Goal: Information Seeking & Learning: Learn about a topic

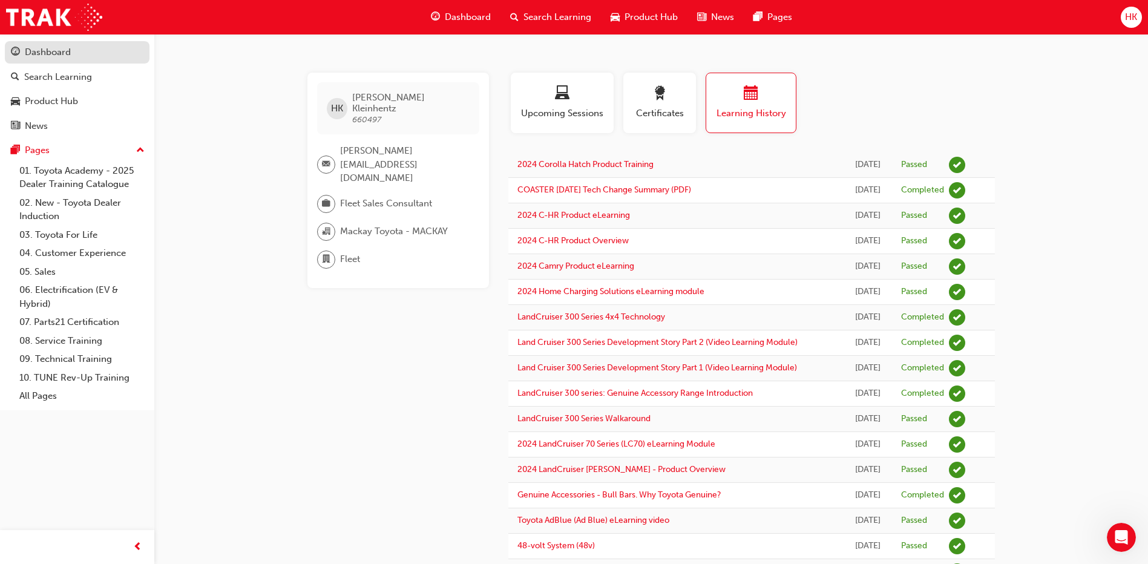
click at [58, 54] on div "Dashboard" at bounding box center [48, 52] width 46 height 14
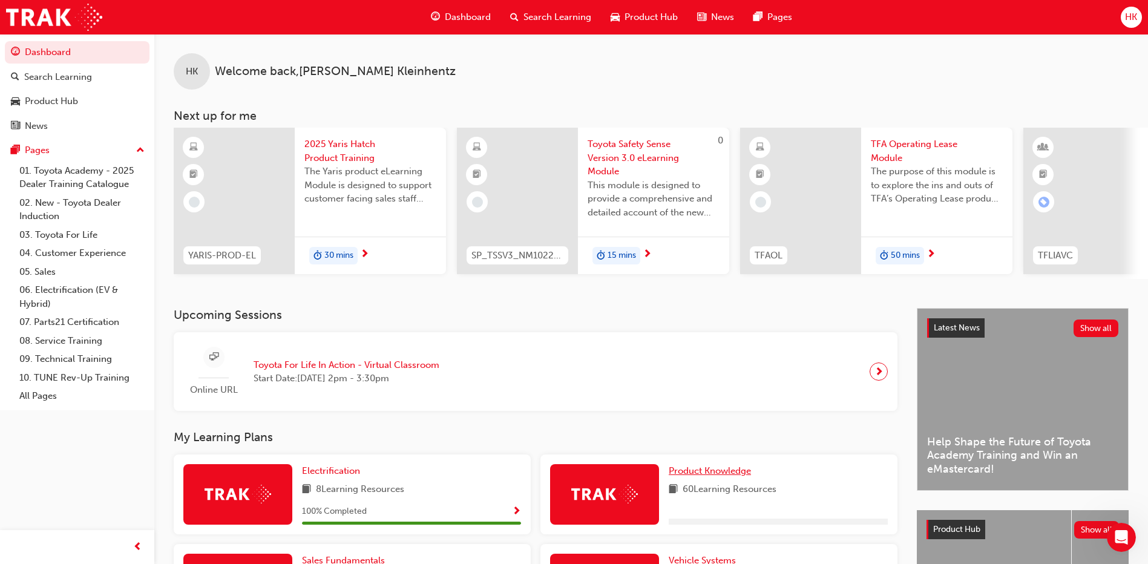
click at [688, 473] on span "Product Knowledge" at bounding box center [710, 471] width 82 height 11
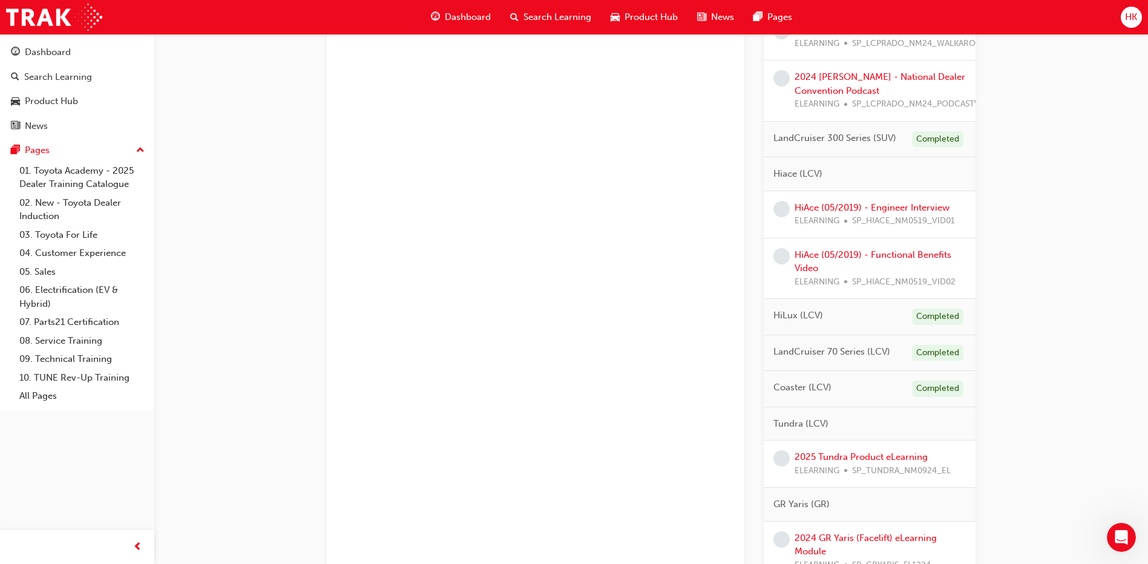
scroll to position [1695, 0]
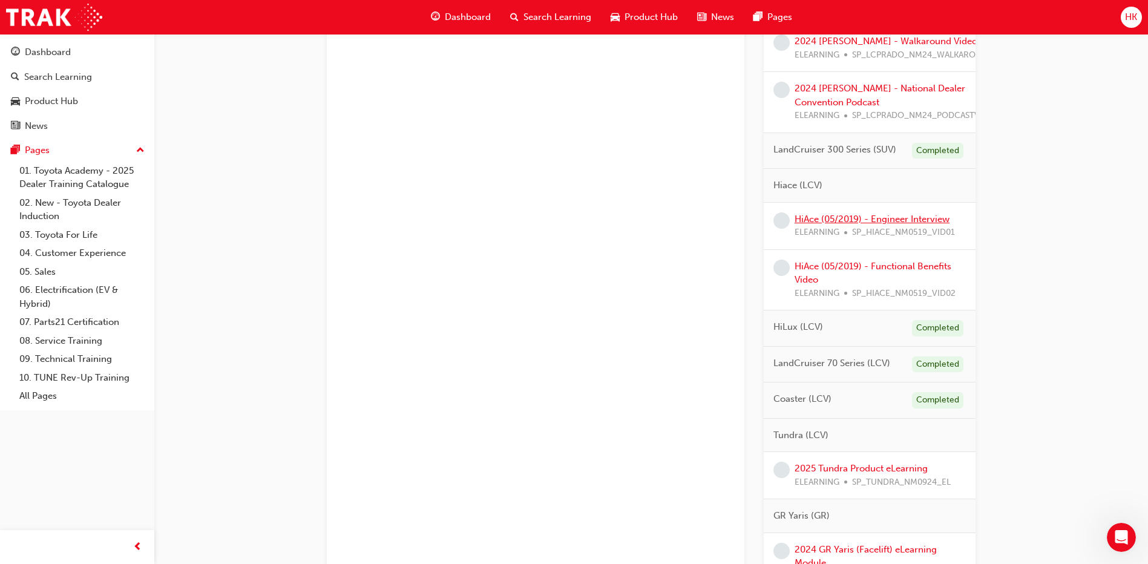
click at [893, 219] on link "HiAce (05/2019) - Engineer Interview" at bounding box center [872, 219] width 155 height 11
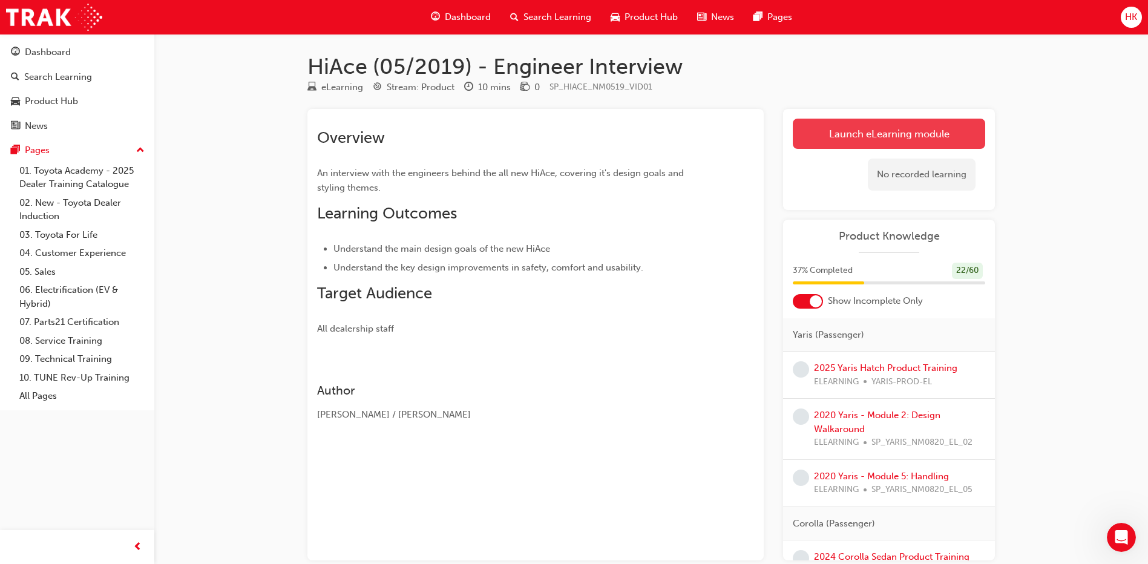
click at [877, 138] on link "Launch eLearning module" at bounding box center [889, 134] width 193 height 30
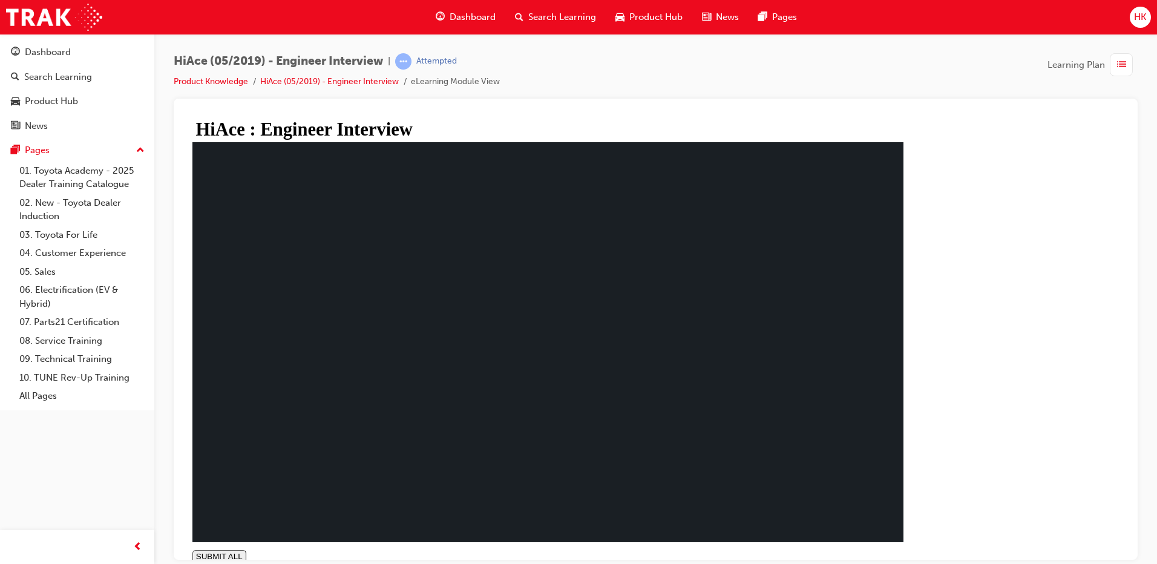
type input "0.999"
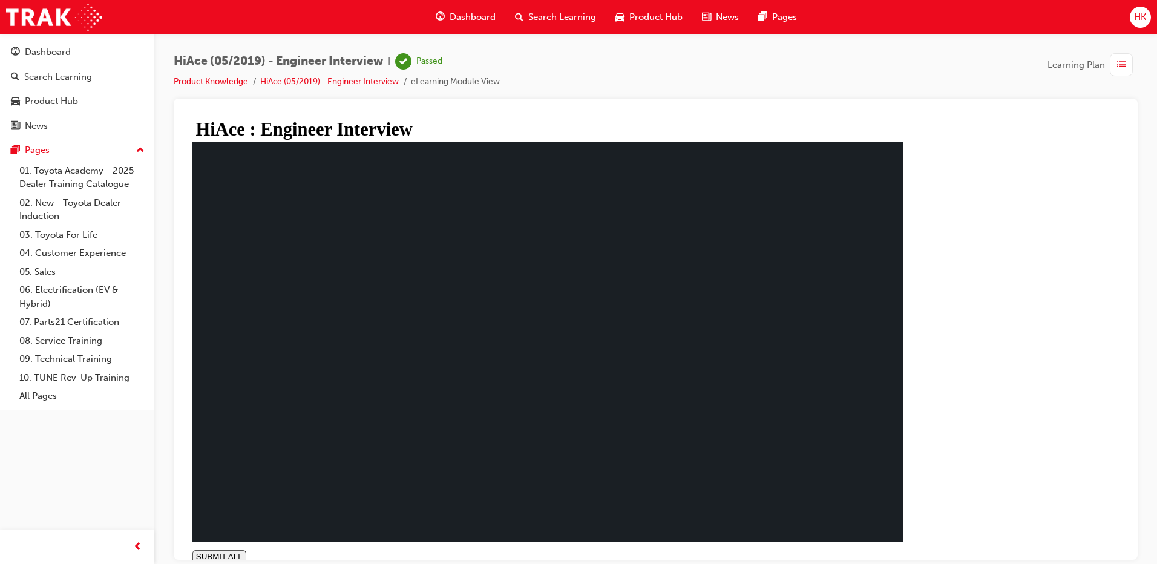
click at [1142, 18] on span "HK" at bounding box center [1140, 17] width 12 height 14
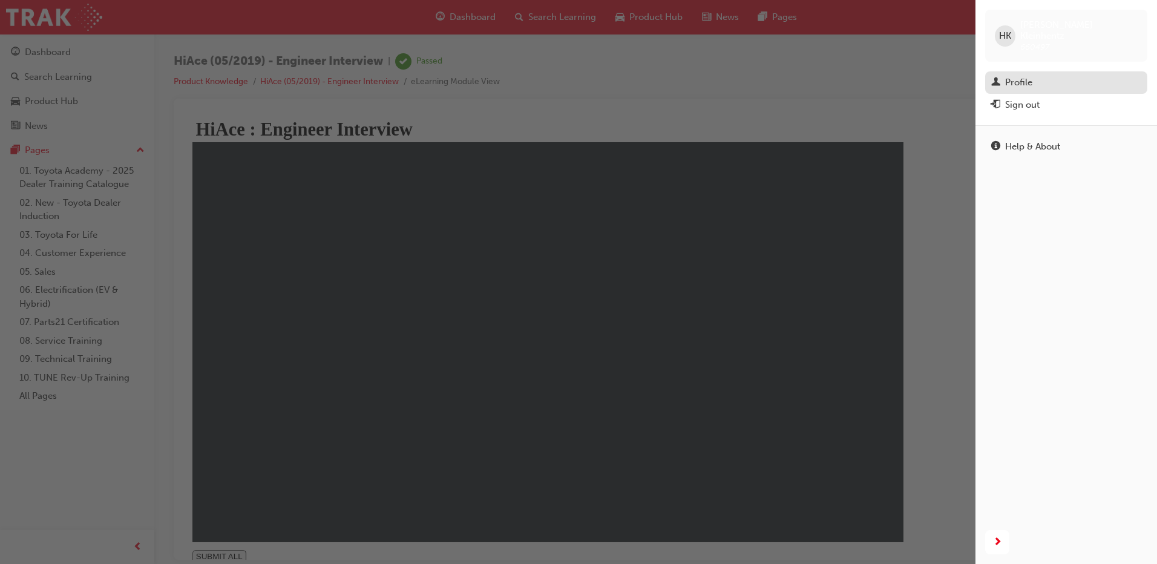
click at [1016, 76] on div "Profile" at bounding box center [1018, 83] width 27 height 14
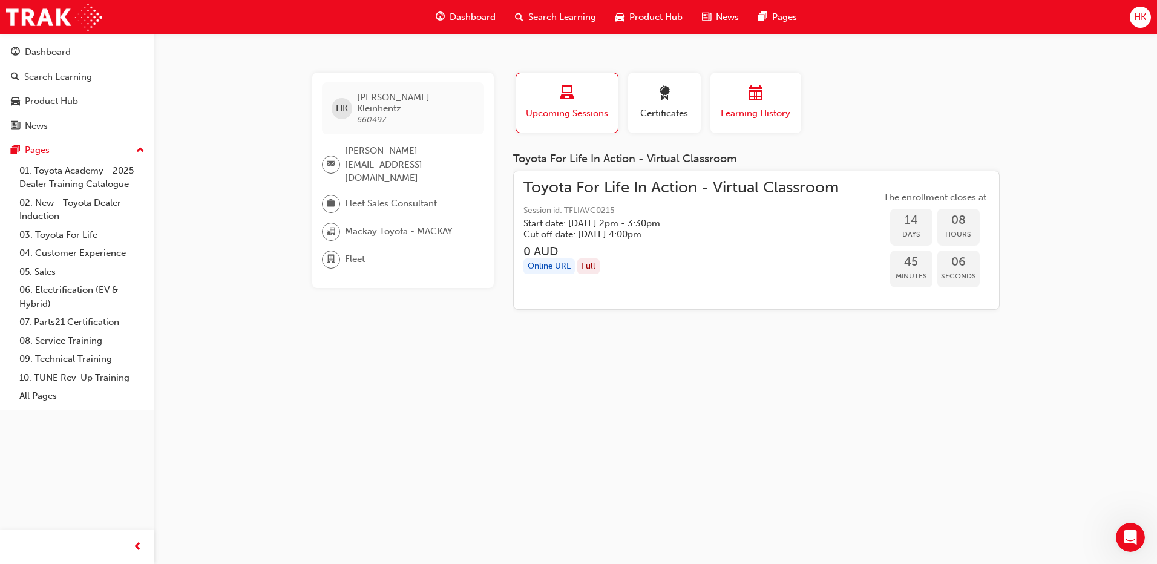
click at [758, 93] on span "calendar-icon" at bounding box center [756, 94] width 15 height 16
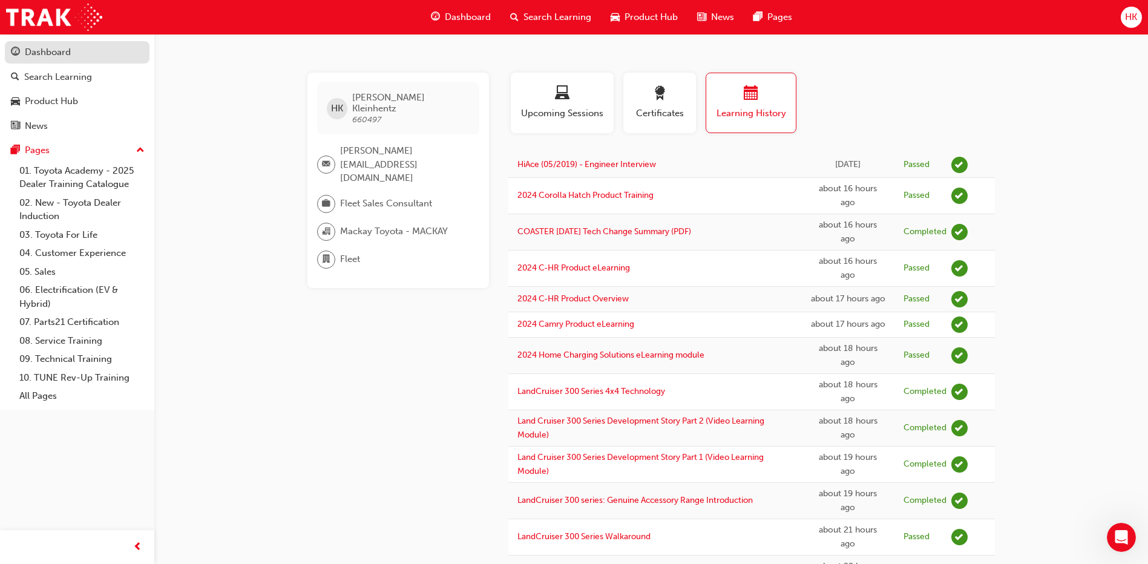
click at [42, 50] on div "Dashboard" at bounding box center [48, 52] width 46 height 14
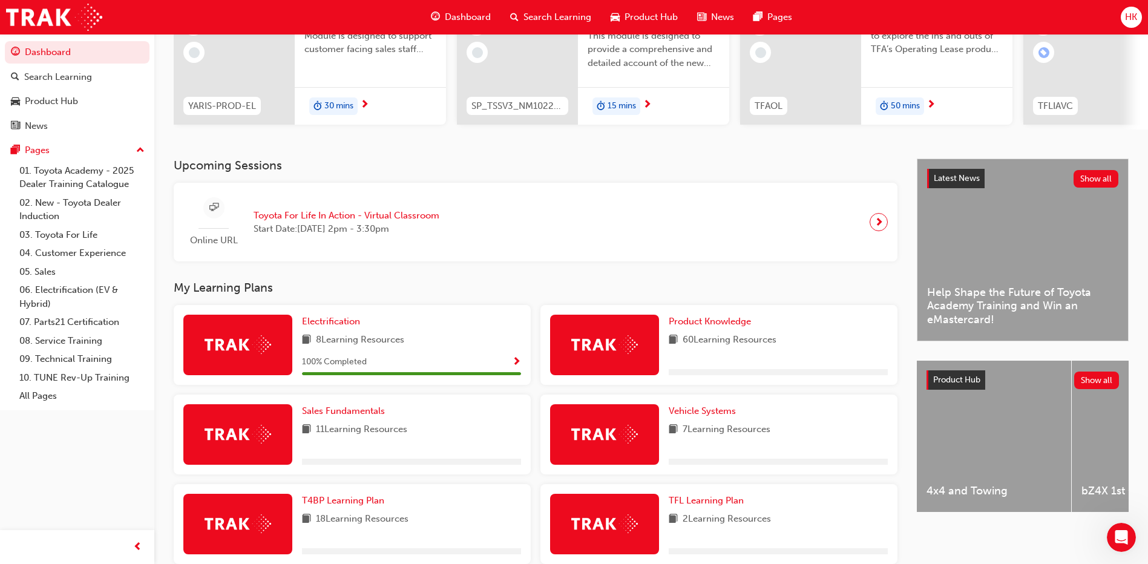
scroll to position [182, 0]
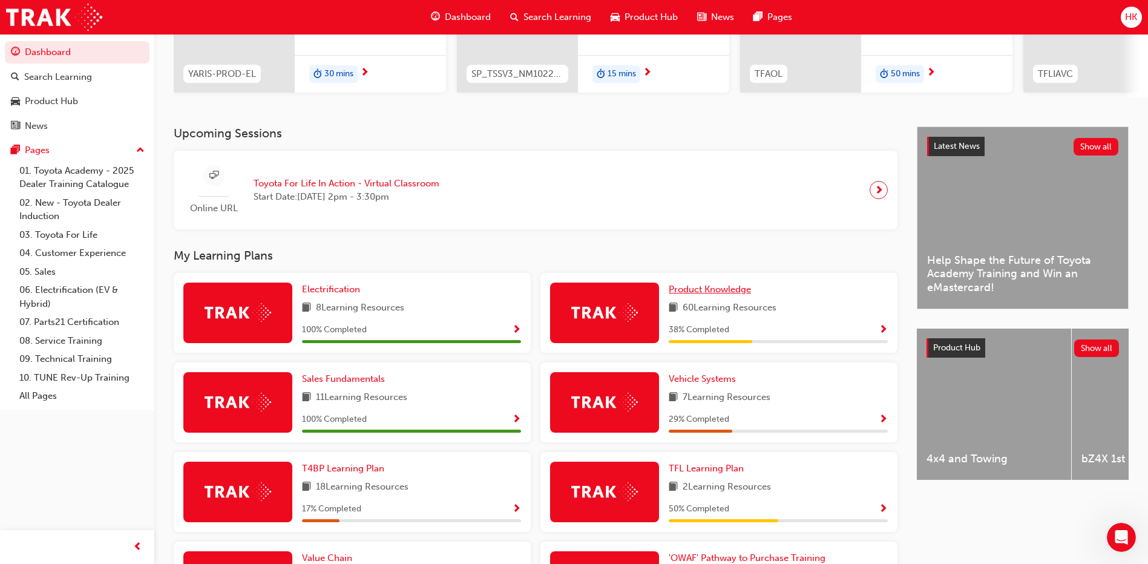
click at [711, 294] on span "Product Knowledge" at bounding box center [710, 289] width 82 height 11
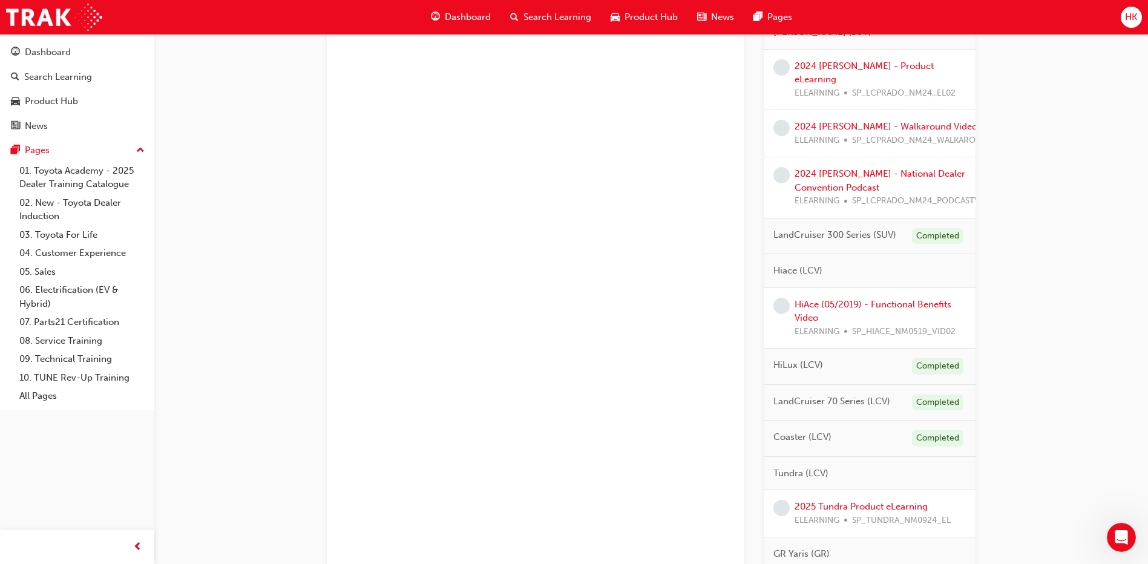
scroll to position [1634, 0]
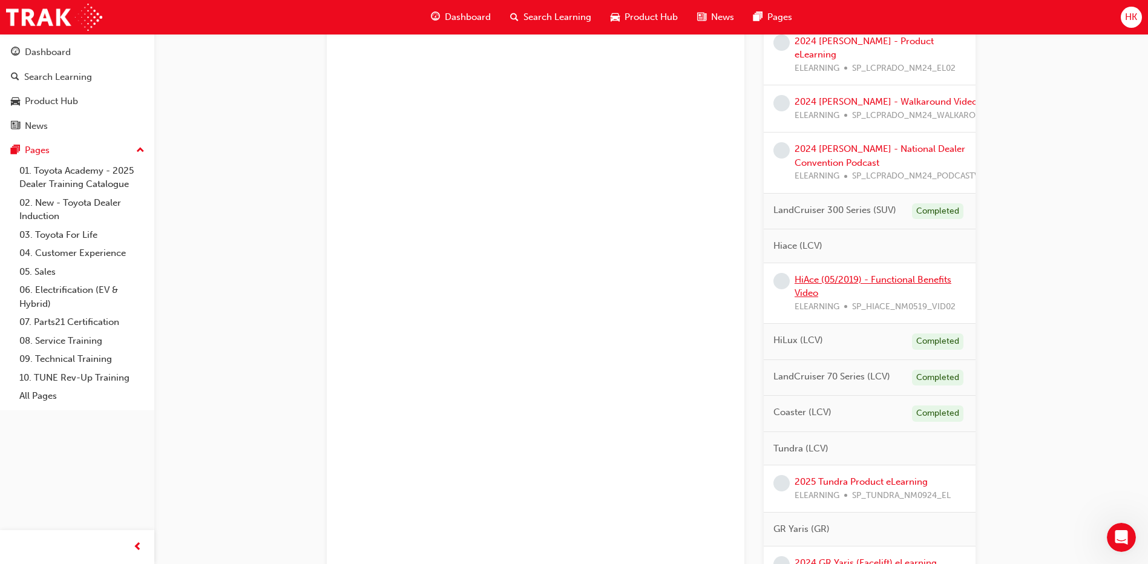
click at [867, 277] on link "HiAce (05/2019) - Functional Benefits Video" at bounding box center [873, 286] width 157 height 25
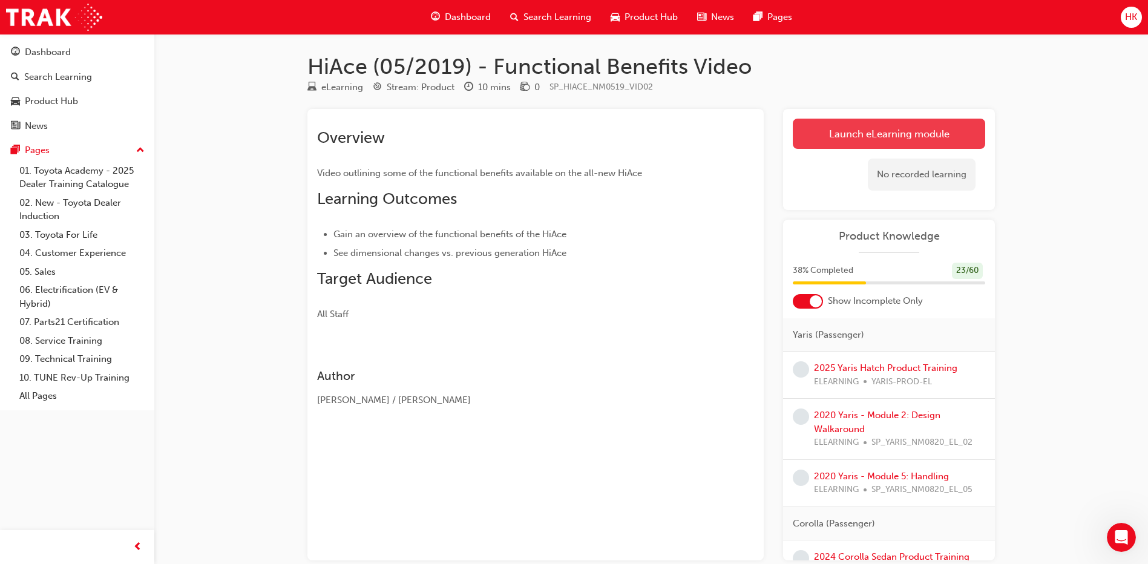
click at [883, 134] on link "Launch eLearning module" at bounding box center [889, 134] width 193 height 30
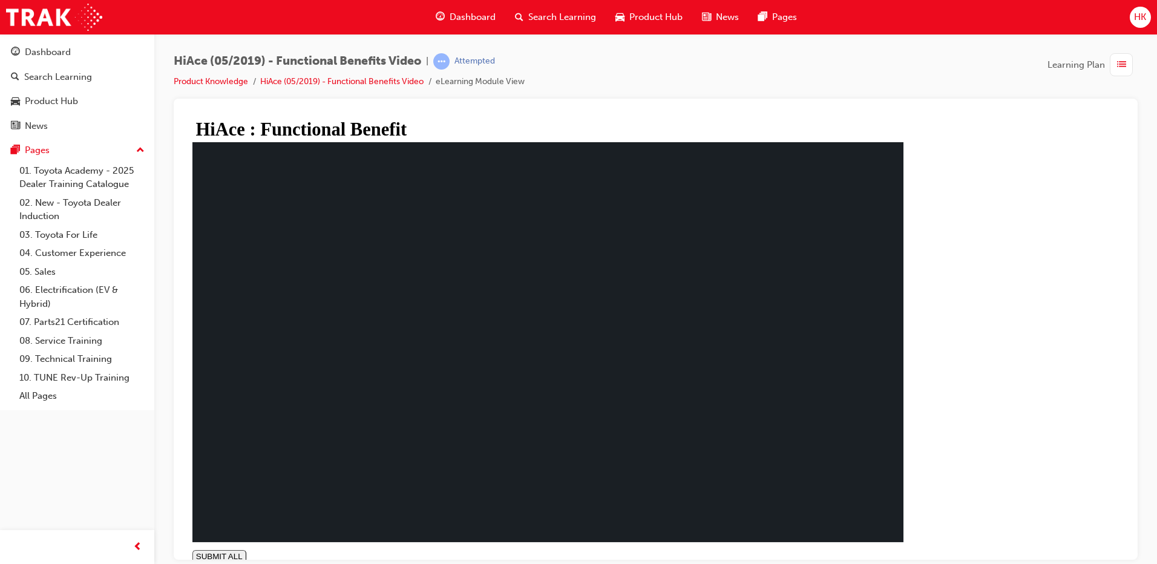
type input "1"
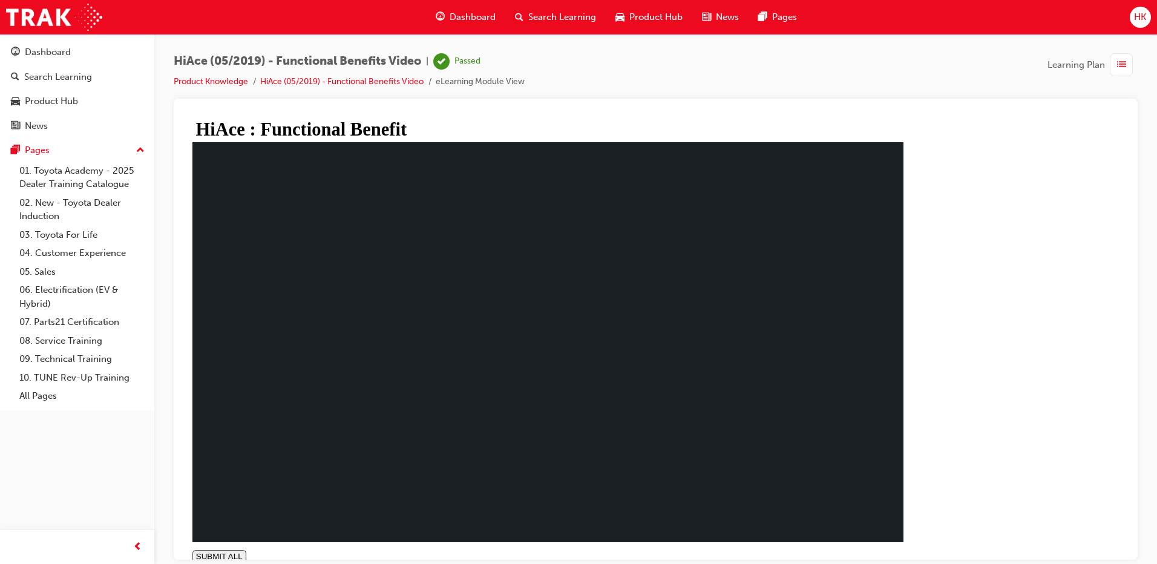
click at [47, 53] on div "Dashboard" at bounding box center [48, 52] width 46 height 14
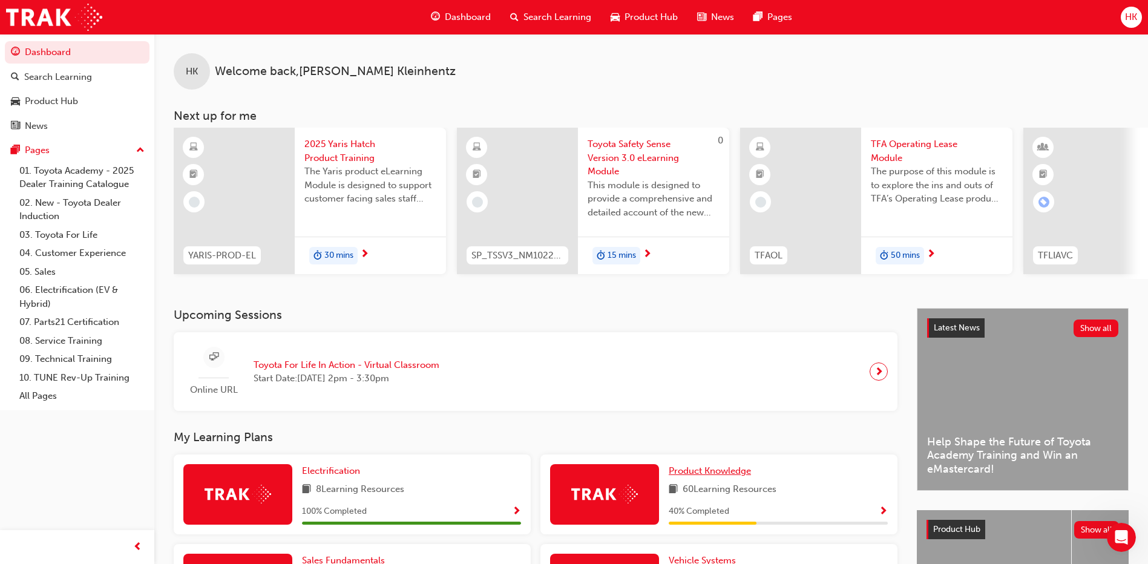
click at [706, 474] on span "Product Knowledge" at bounding box center [710, 471] width 82 height 11
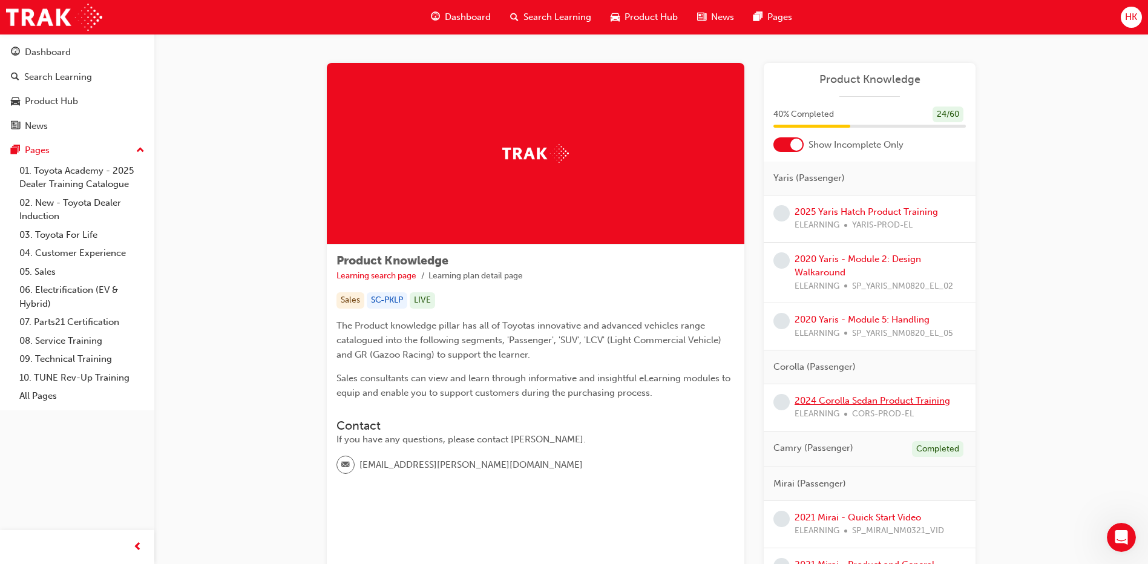
click at [843, 399] on link "2024 Corolla Sedan Product Training" at bounding box center [873, 400] width 156 height 11
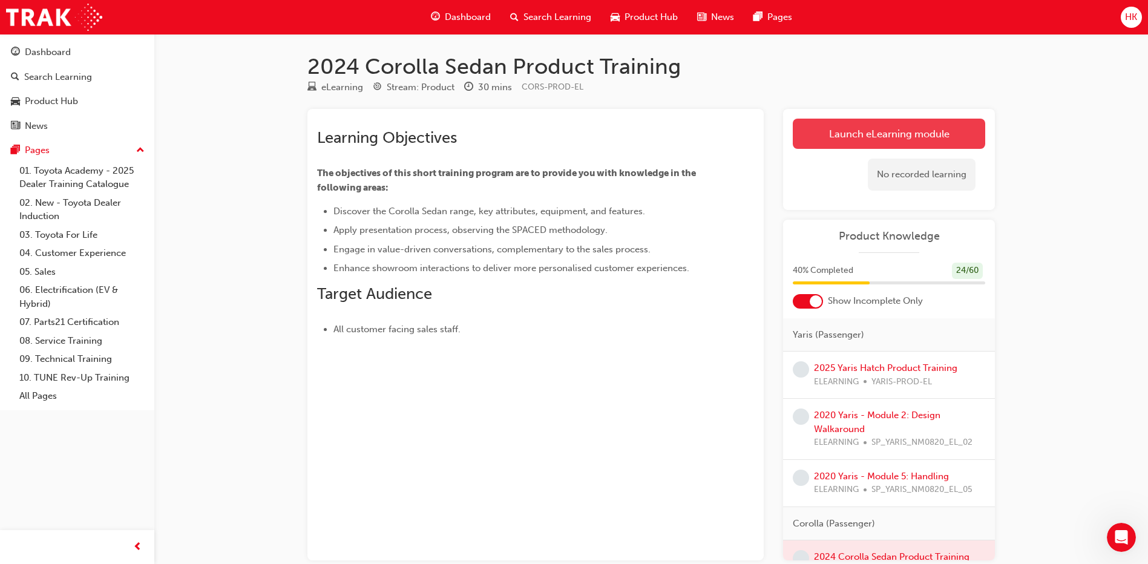
click at [890, 134] on link "Launch eLearning module" at bounding box center [889, 134] width 193 height 30
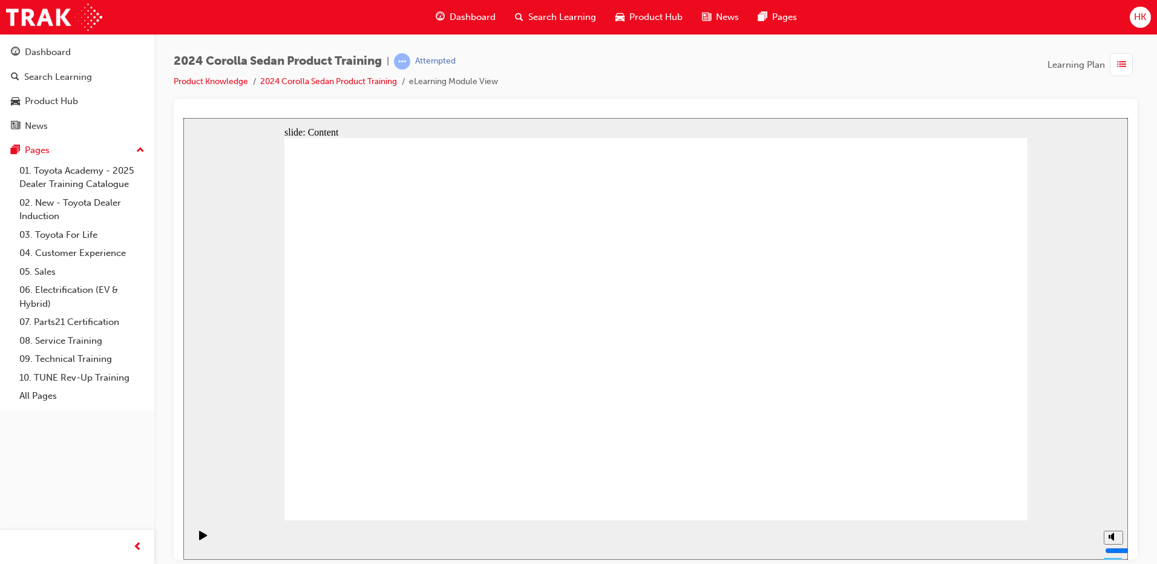
click at [201, 539] on icon "Pause (Ctrl+Alt+P)" at bounding box center [203, 534] width 5 height 8
click at [201, 539] on icon "Play (Ctrl+Alt+P)" at bounding box center [203, 534] width 8 height 9
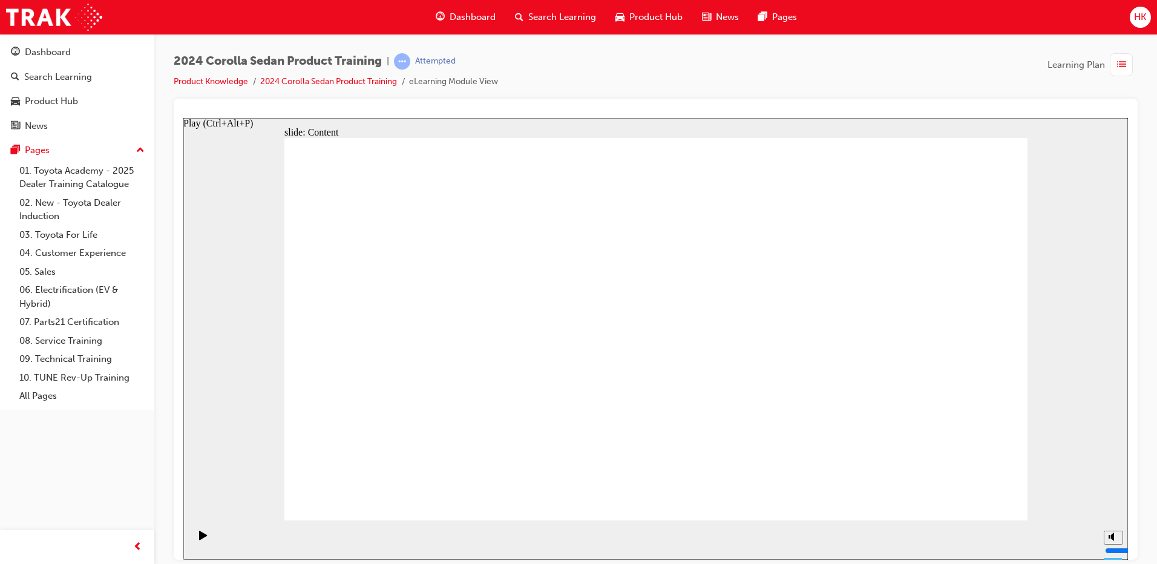
click at [200, 539] on icon "Play (Ctrl+Alt+P)" at bounding box center [203, 534] width 8 height 9
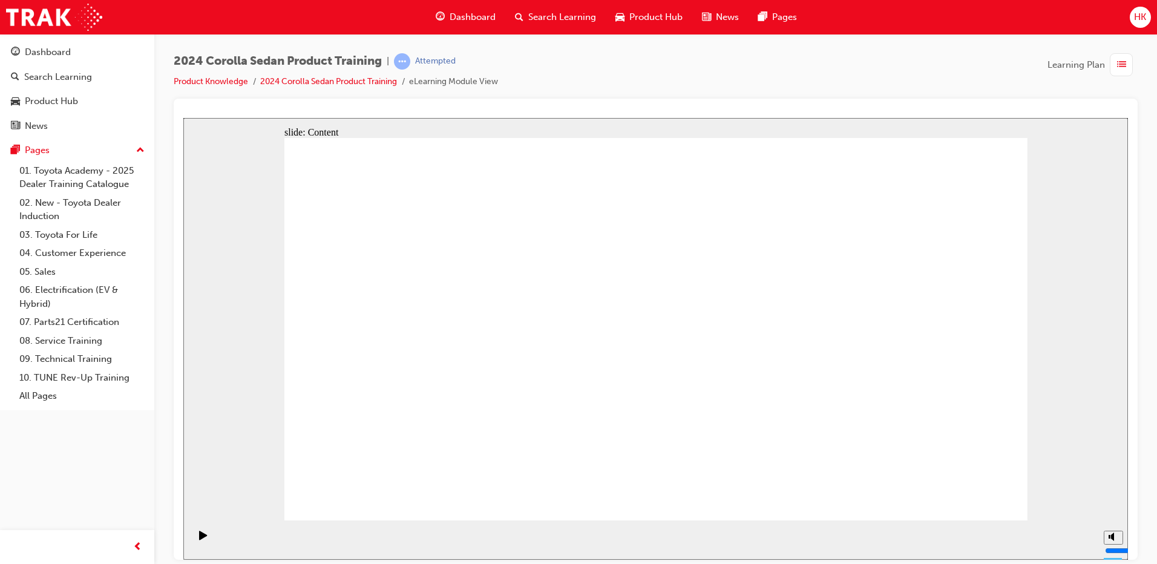
click at [201, 539] on icon "Pause (Ctrl+Alt+P)" at bounding box center [203, 534] width 5 height 8
click at [199, 539] on icon "Play (Ctrl+Alt+P)" at bounding box center [203, 534] width 8 height 9
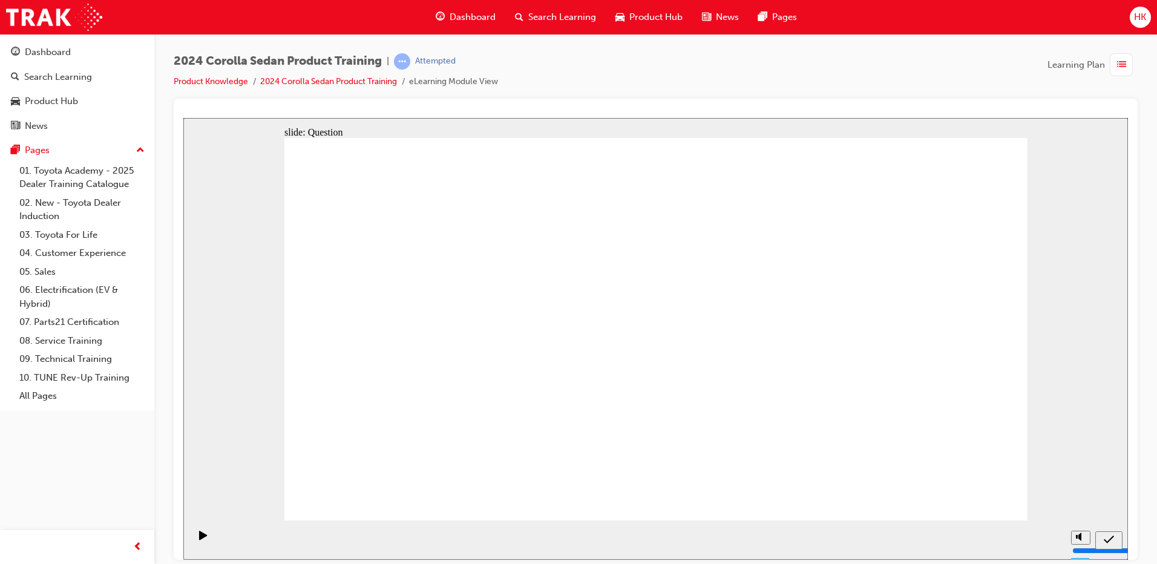
radio input "true"
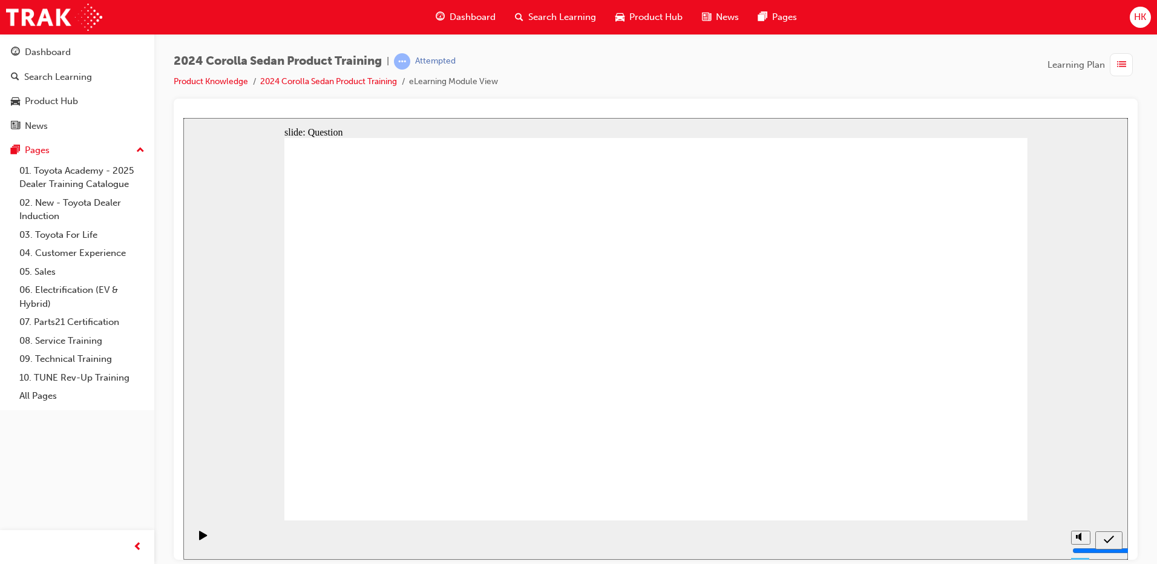
radio input "true"
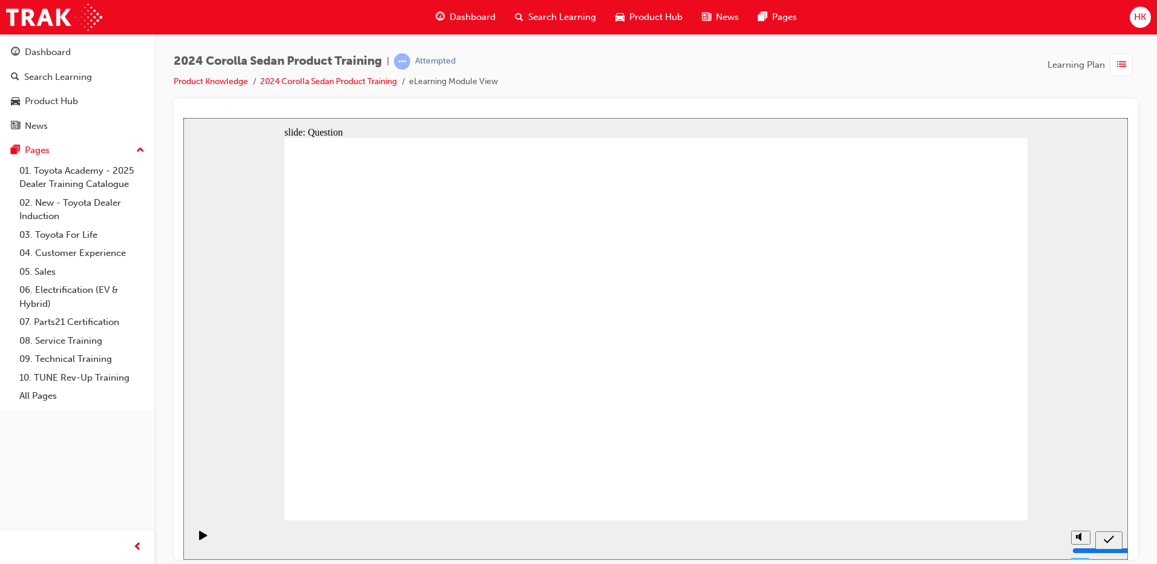
radio input "true"
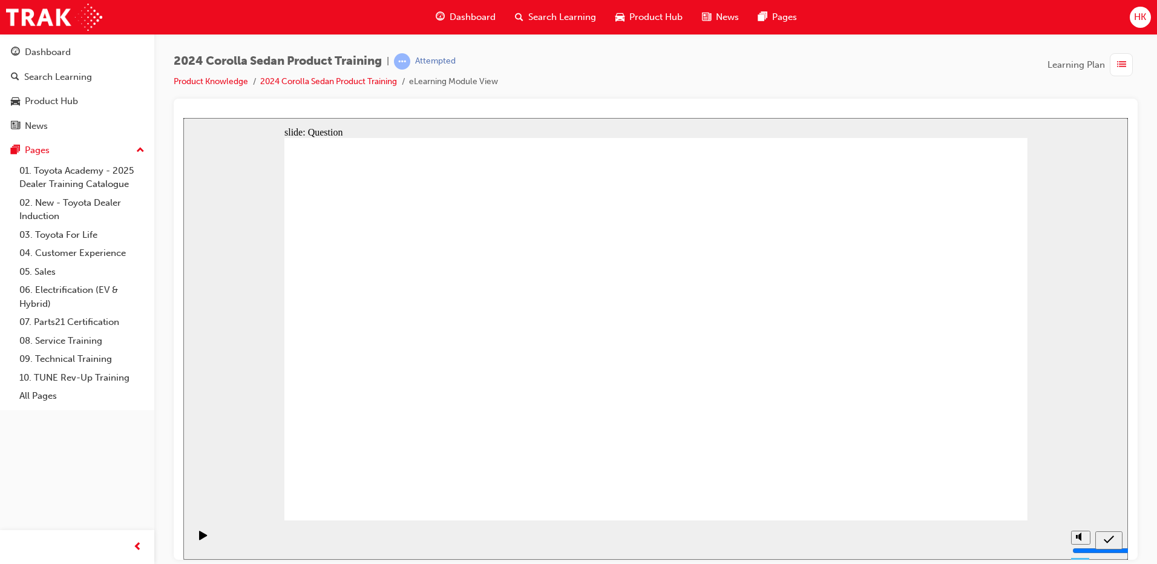
drag, startPoint x: 847, startPoint y: 294, endPoint x: 604, endPoint y: 411, distance: 270.2
drag, startPoint x: 735, startPoint y: 295, endPoint x: 481, endPoint y: 410, distance: 279.4
drag, startPoint x: 591, startPoint y: 317, endPoint x: 713, endPoint y: 437, distance: 171.2
drag, startPoint x: 512, startPoint y: 312, endPoint x: 852, endPoint y: 426, distance: 359.3
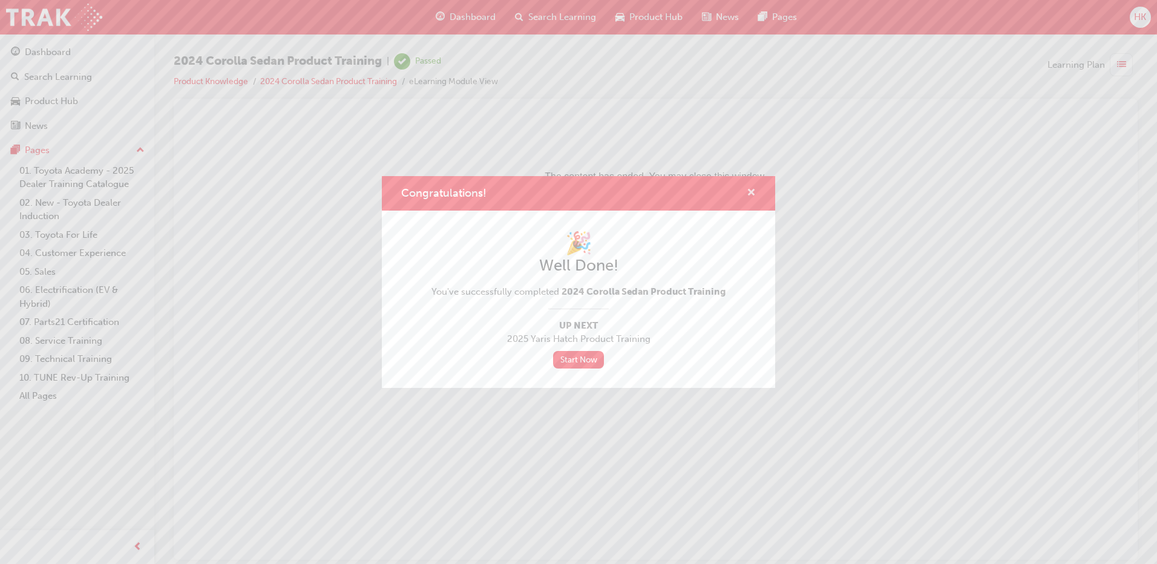
click at [752, 194] on span "cross-icon" at bounding box center [751, 193] width 9 height 11
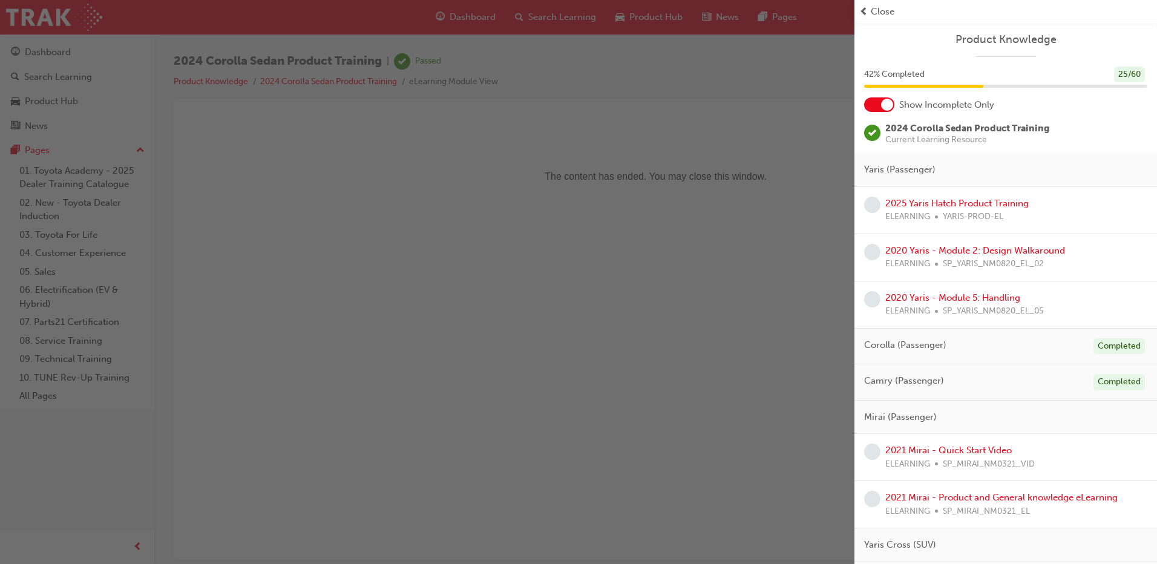
click at [727, 126] on div "button" at bounding box center [427, 282] width 855 height 564
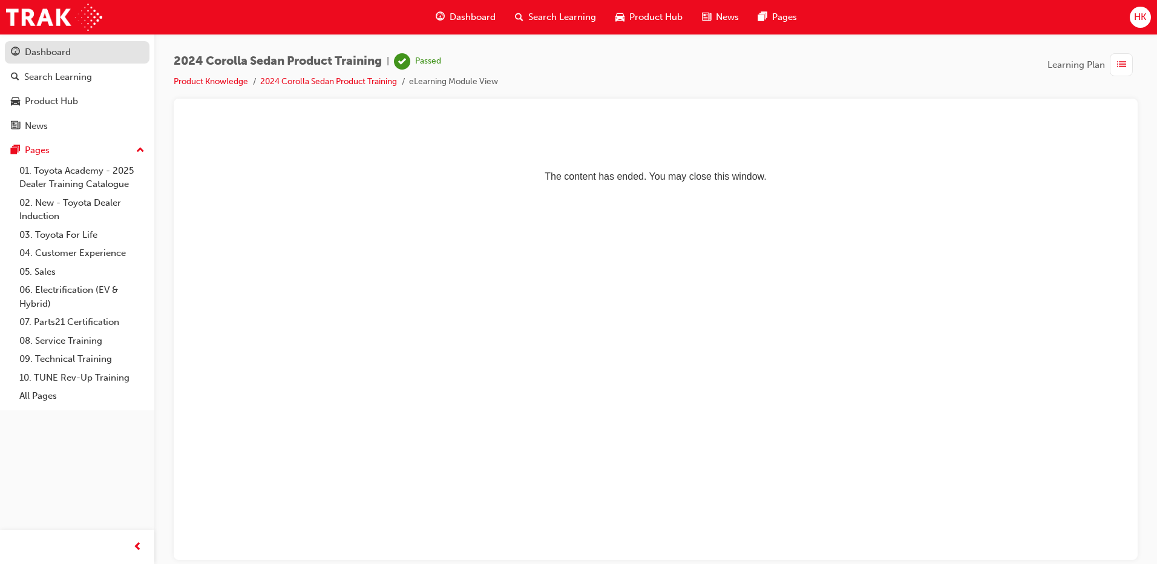
click at [53, 55] on div "Dashboard" at bounding box center [48, 52] width 46 height 14
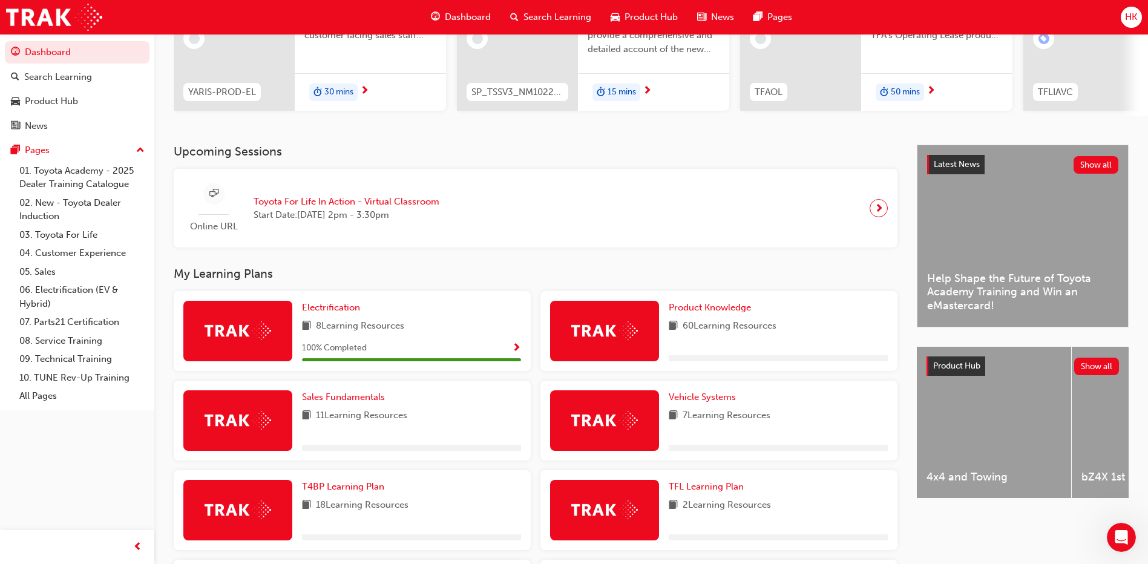
scroll to position [182, 0]
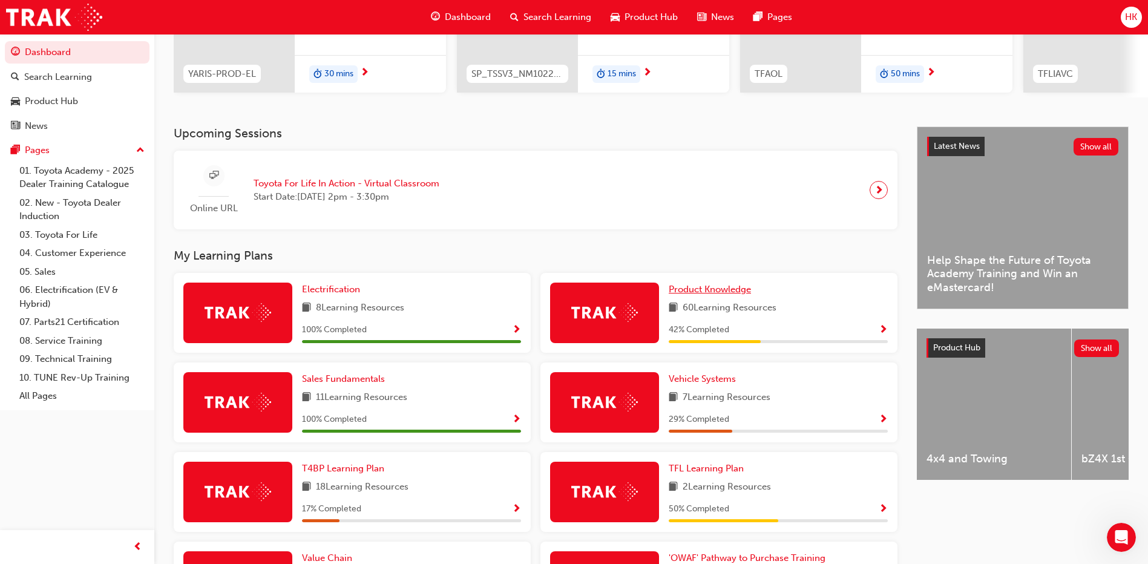
click at [723, 294] on span "Product Knowledge" at bounding box center [710, 289] width 82 height 11
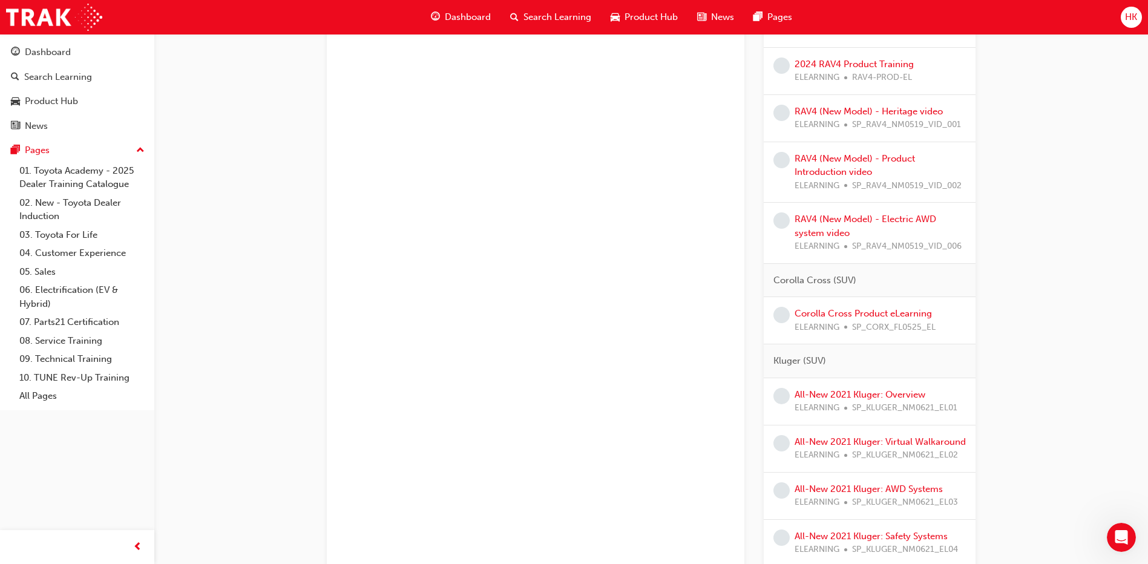
scroll to position [908, 0]
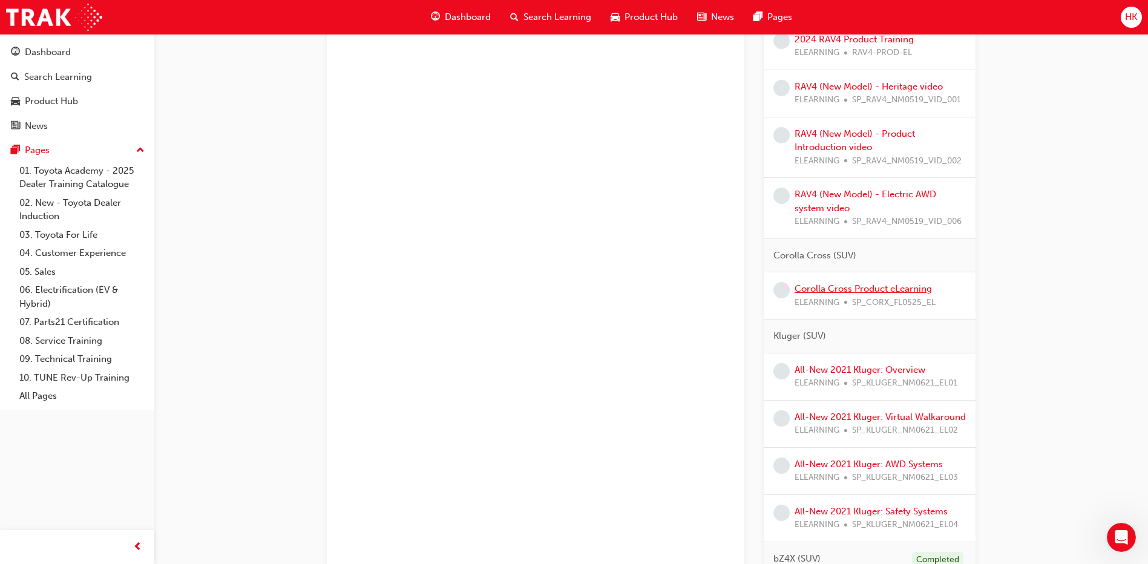
click at [854, 286] on link "Corolla Cross Product eLearning" at bounding box center [863, 288] width 137 height 11
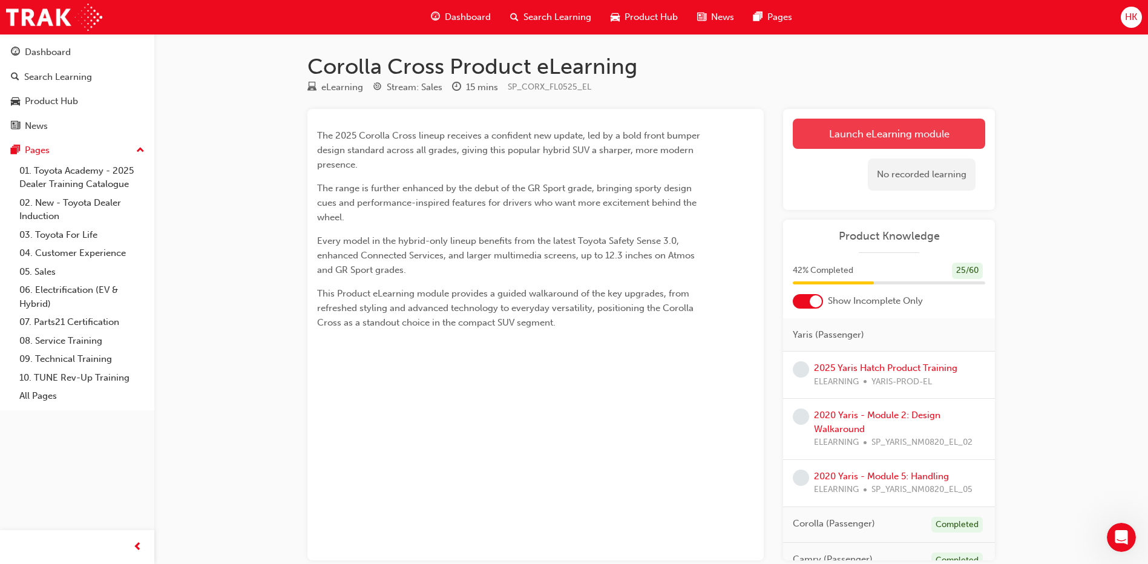
click at [881, 137] on link "Launch eLearning module" at bounding box center [889, 134] width 193 height 30
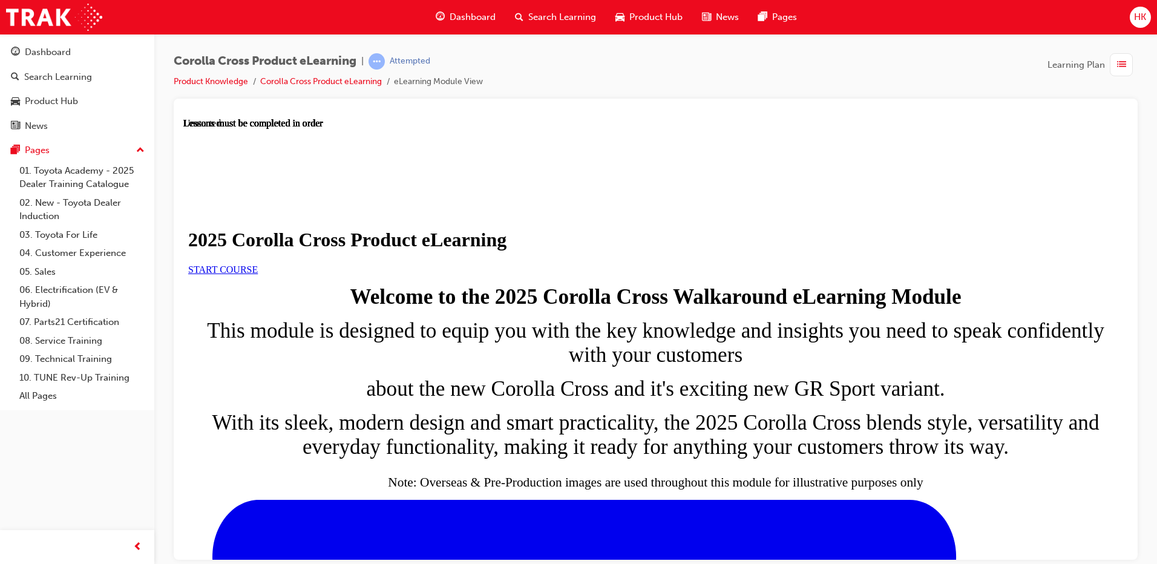
click at [258, 274] on span "START COURSE" at bounding box center [223, 269] width 70 height 10
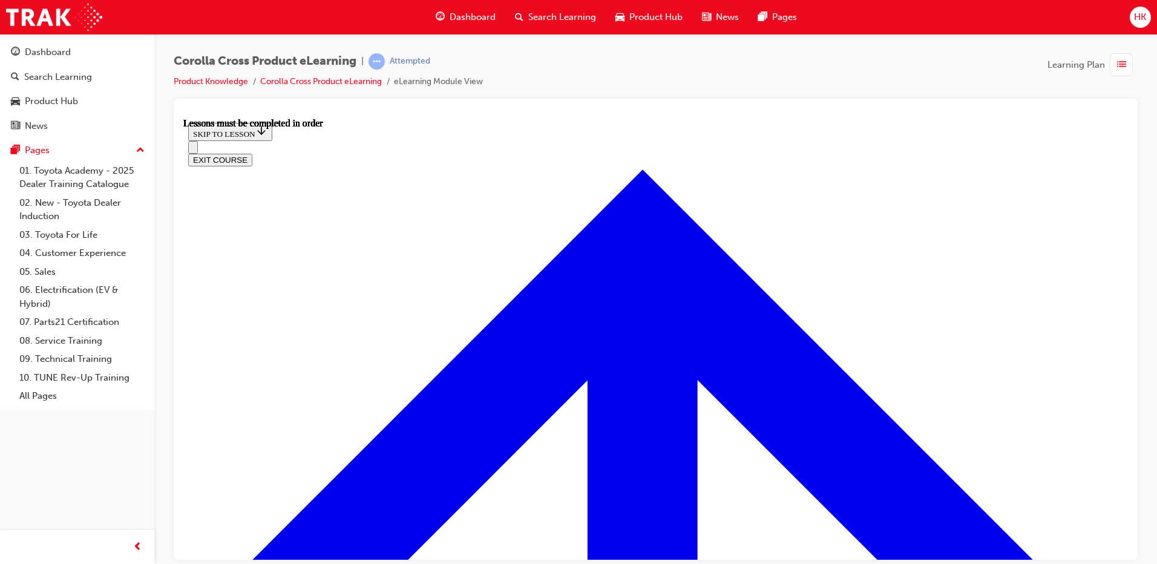
scroll to position [682, 0]
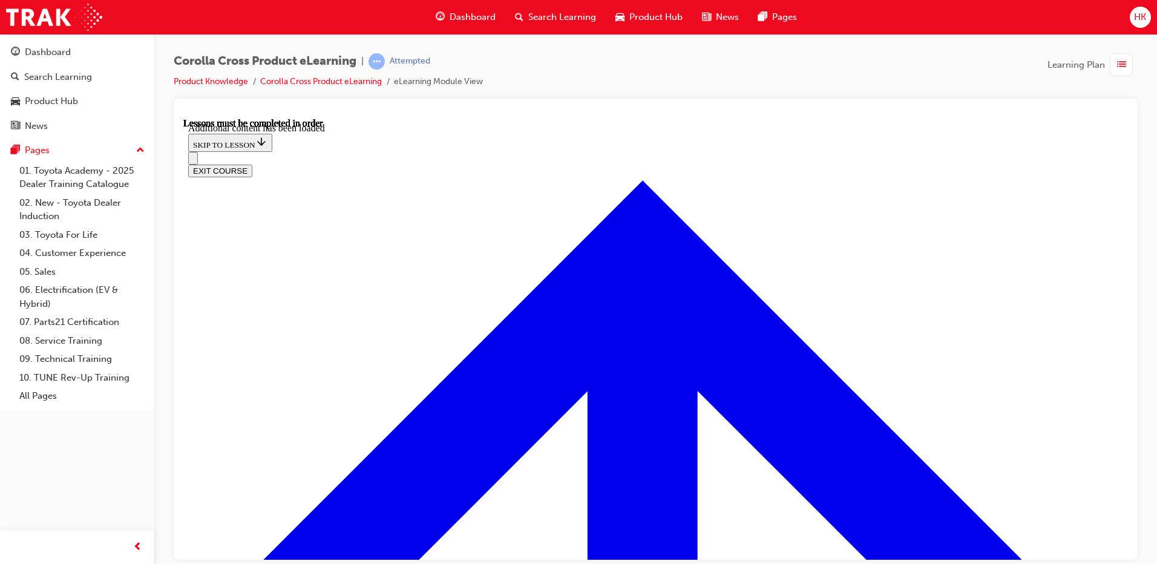
scroll to position [1964, 0]
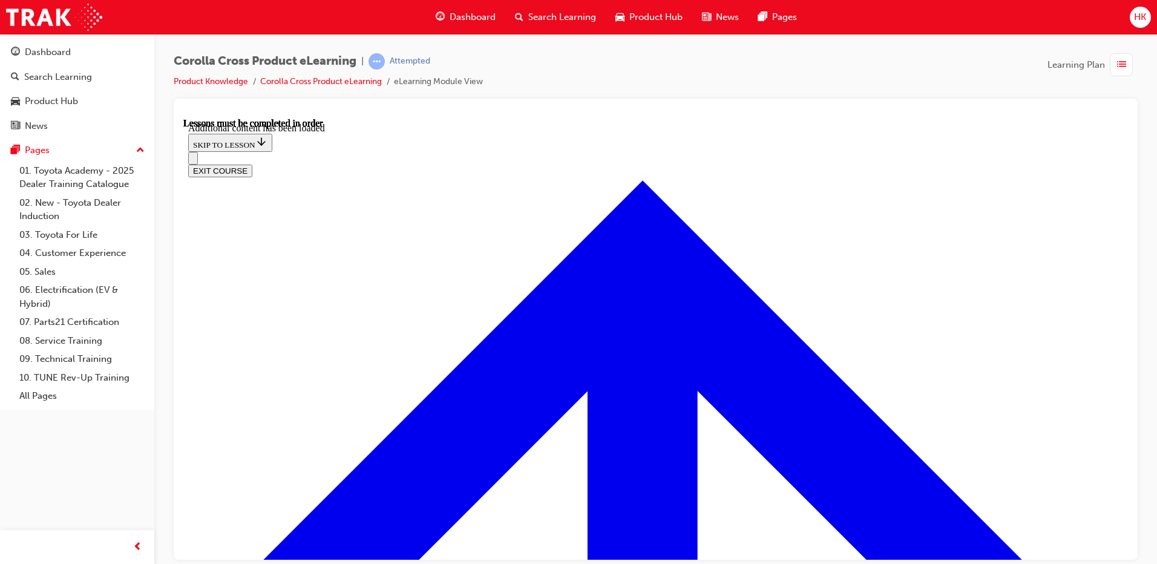
radio input "true"
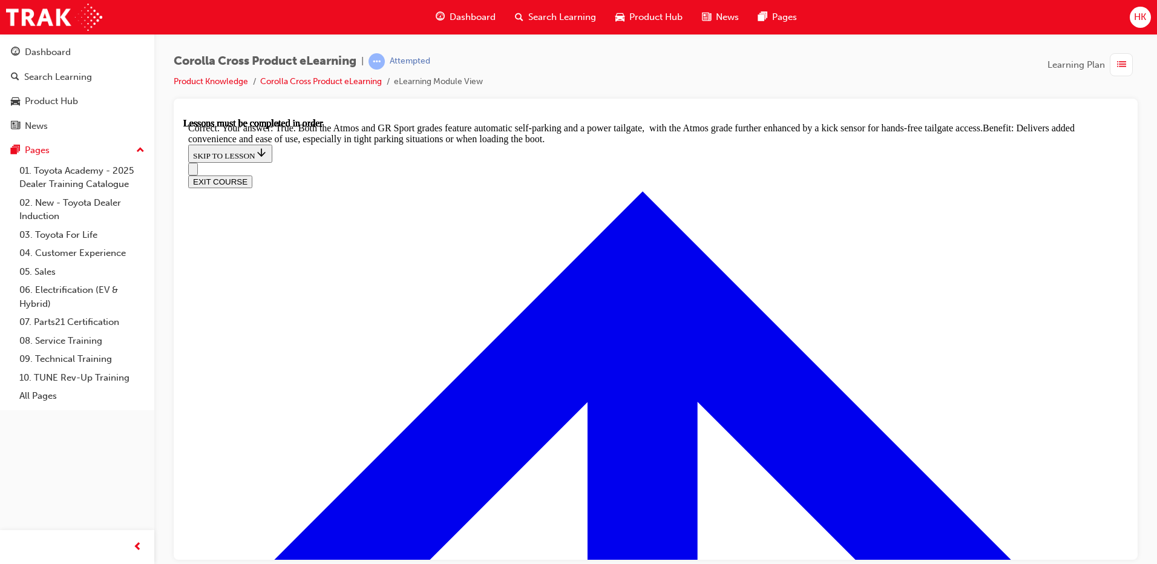
scroll to position [2641, 0]
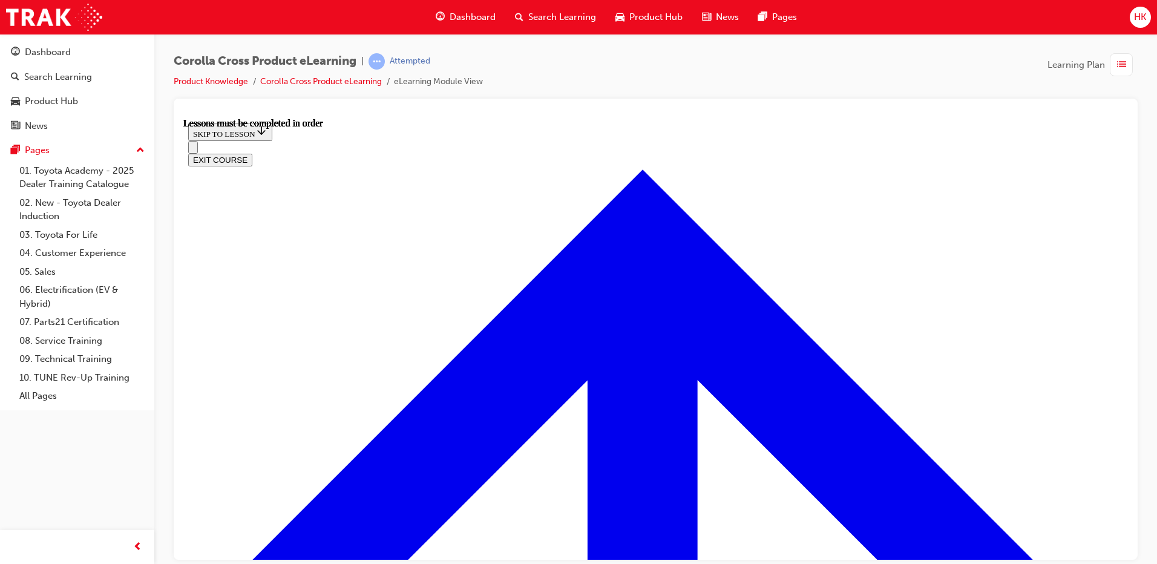
scroll to position [1071, 0]
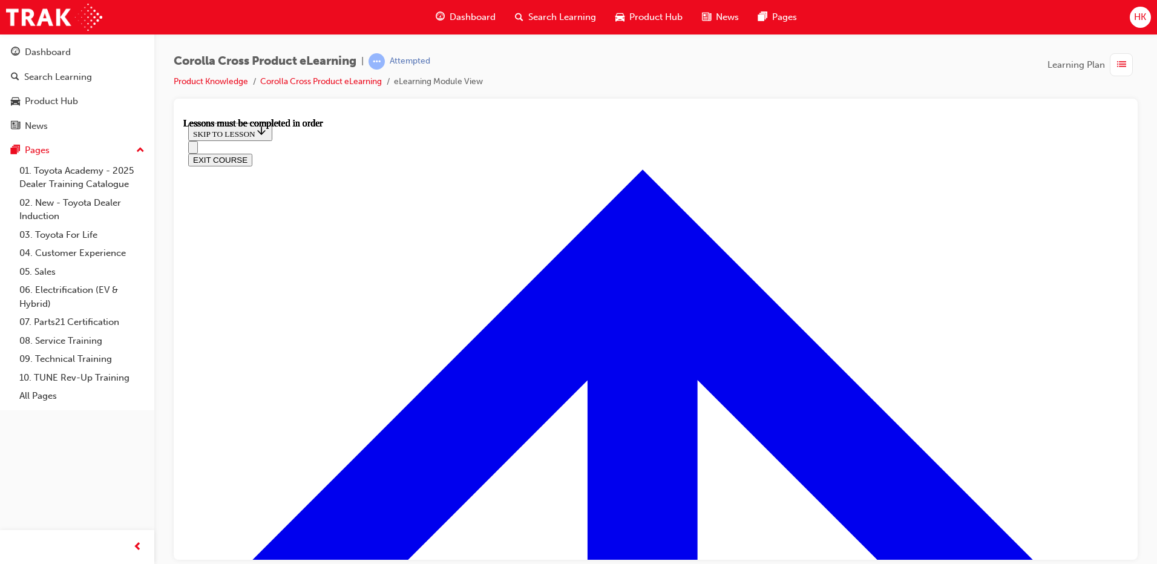
scroll to position [1069, 0]
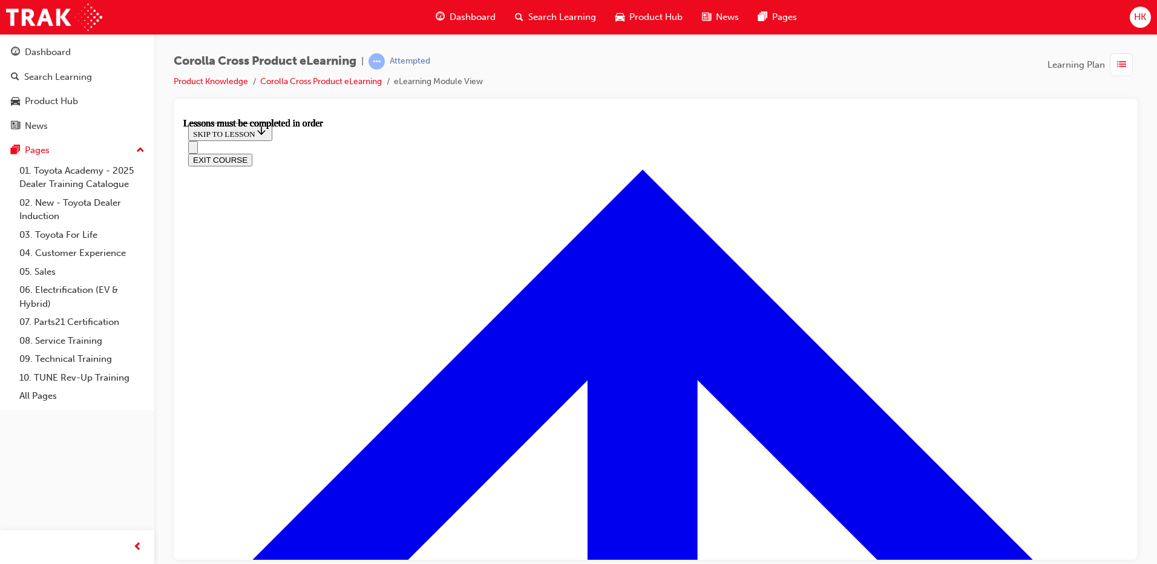
scroll to position [1130, 0]
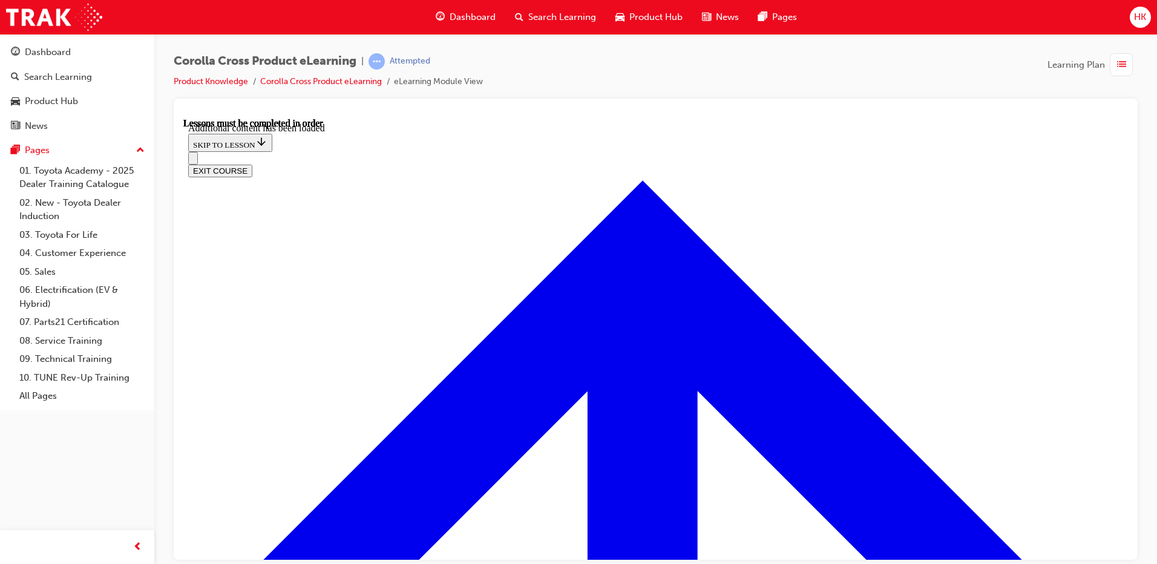
scroll to position [1675, 0]
radio input "true"
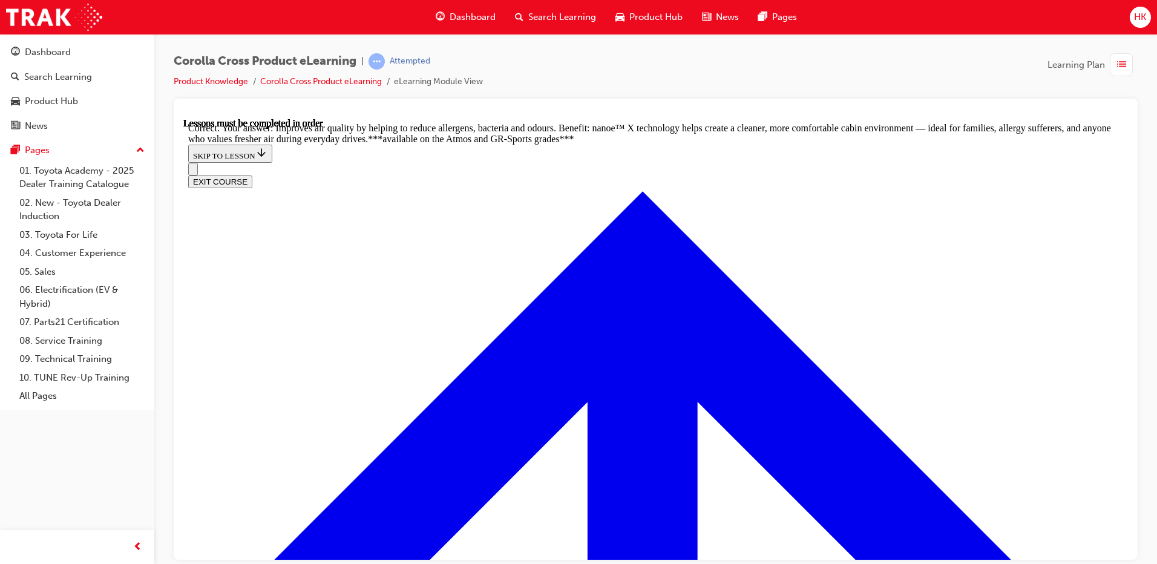
scroll to position [2401, 0]
radio input "true"
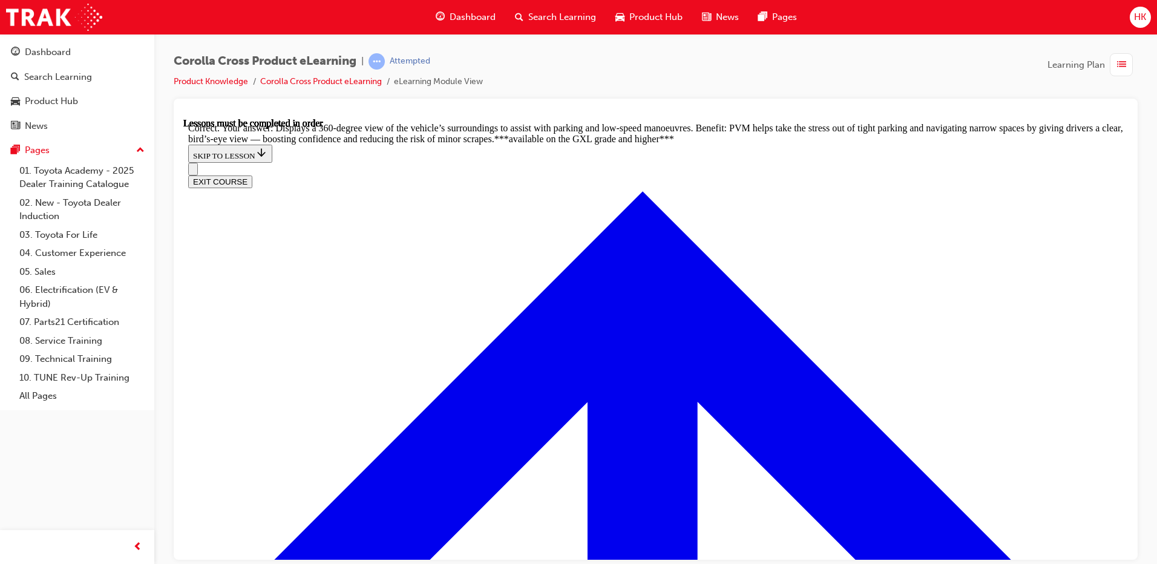
scroll to position [2707, 0]
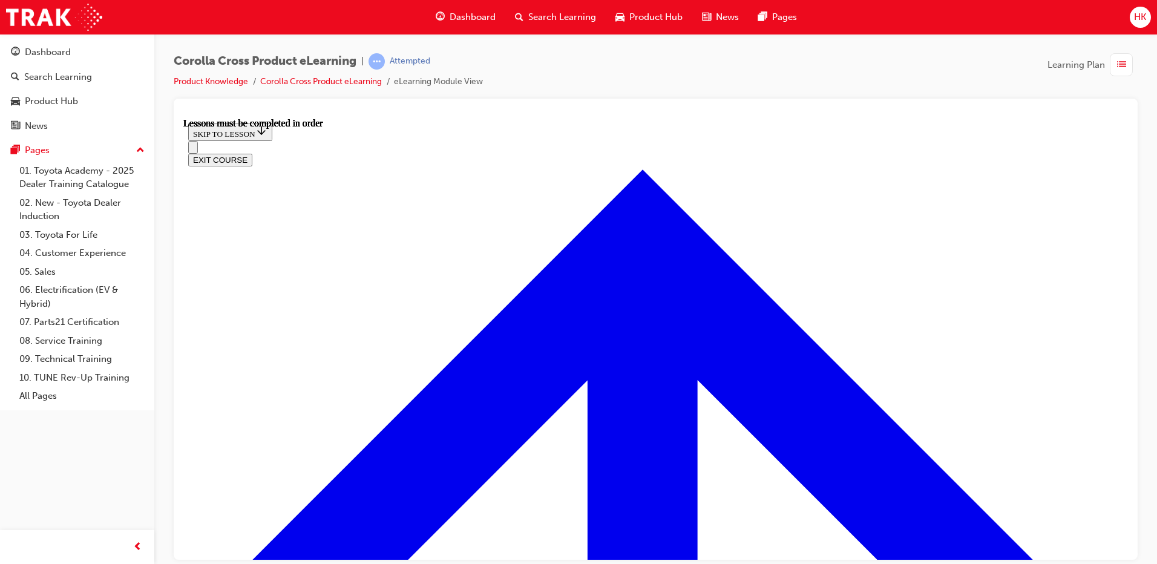
scroll to position [1011, 0]
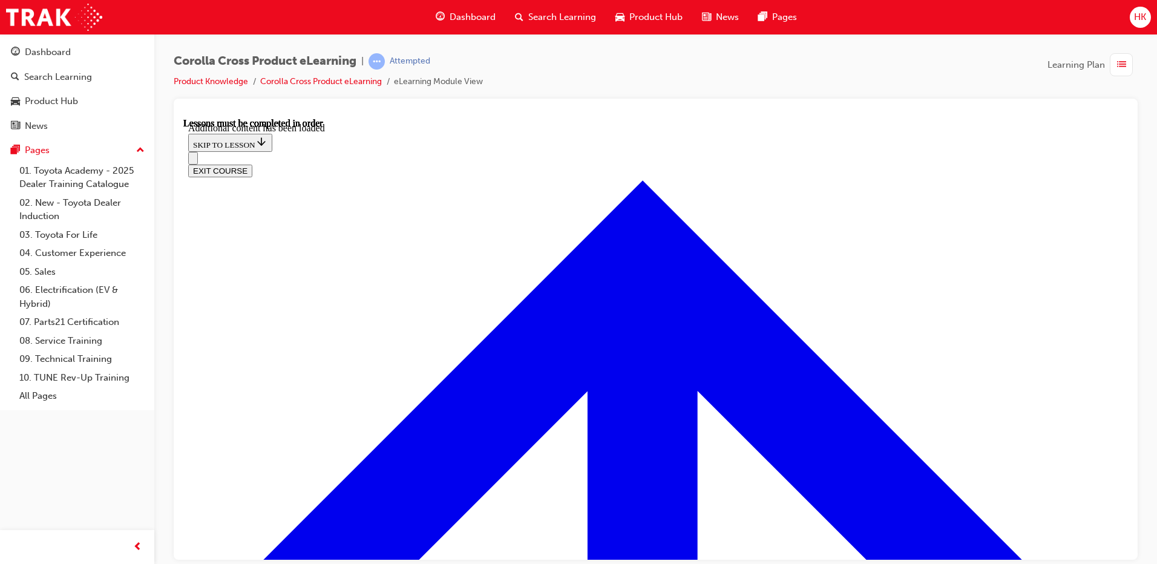
scroll to position [1763, 0]
radio input "true"
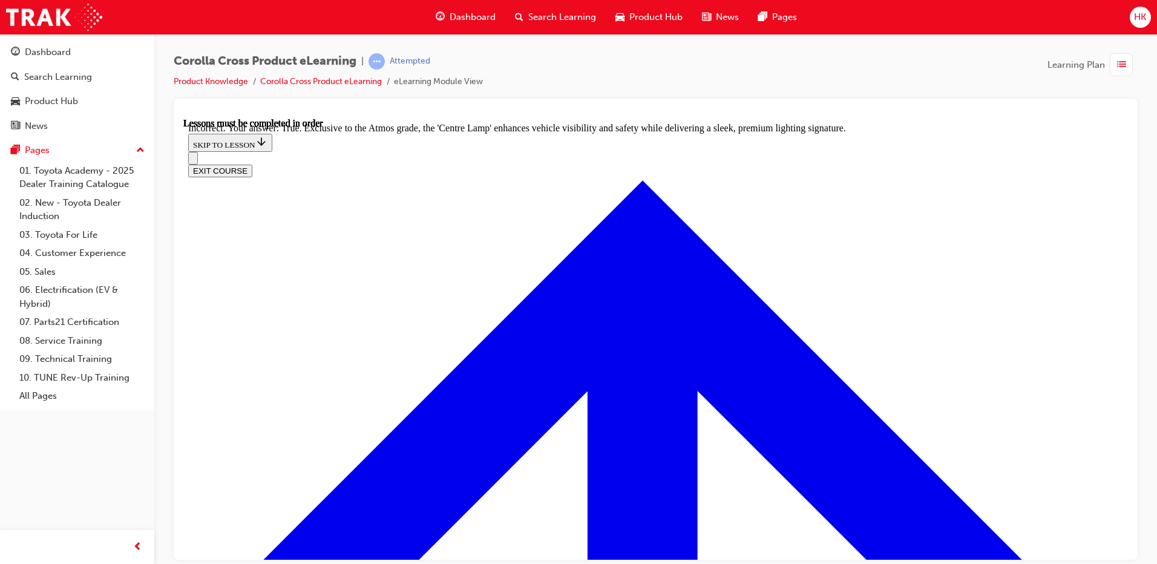
scroll to position [2005, 0]
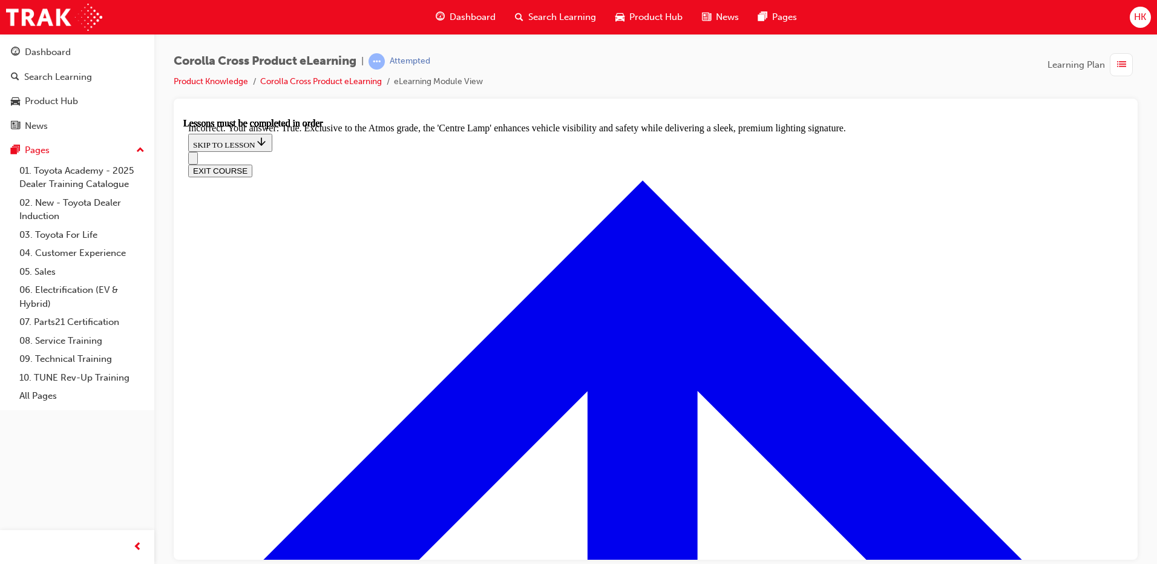
radio input "true"
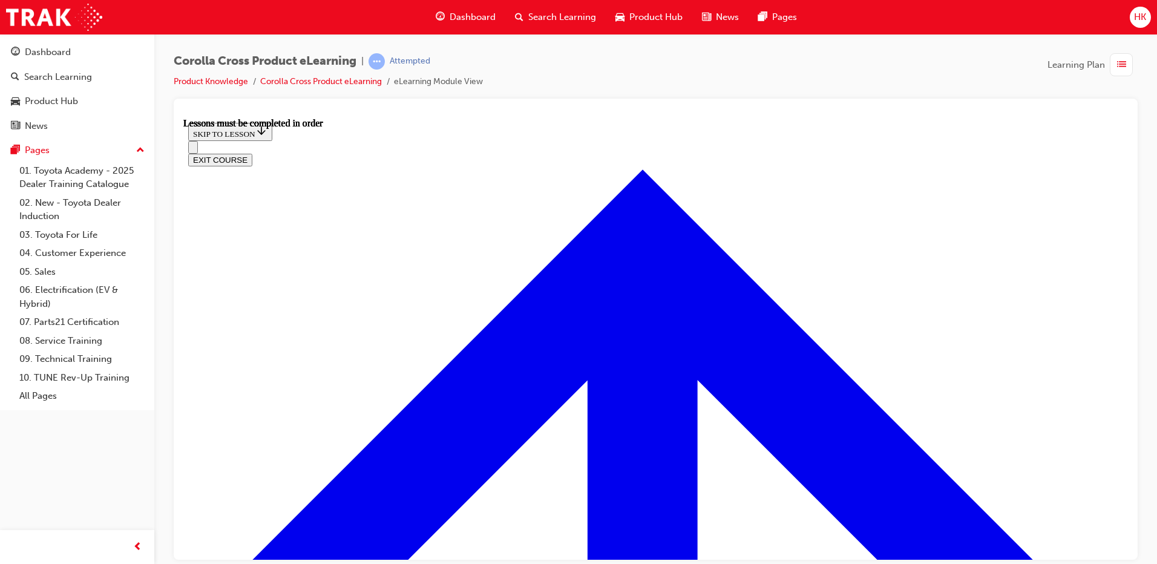
scroll to position [890, 0]
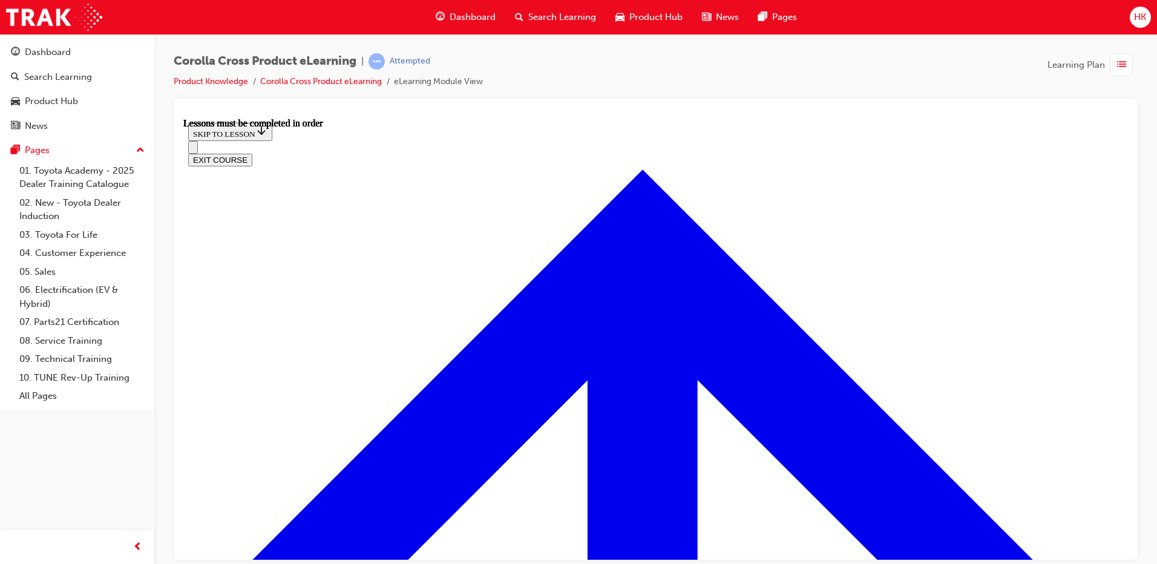
scroll to position [1169, 0]
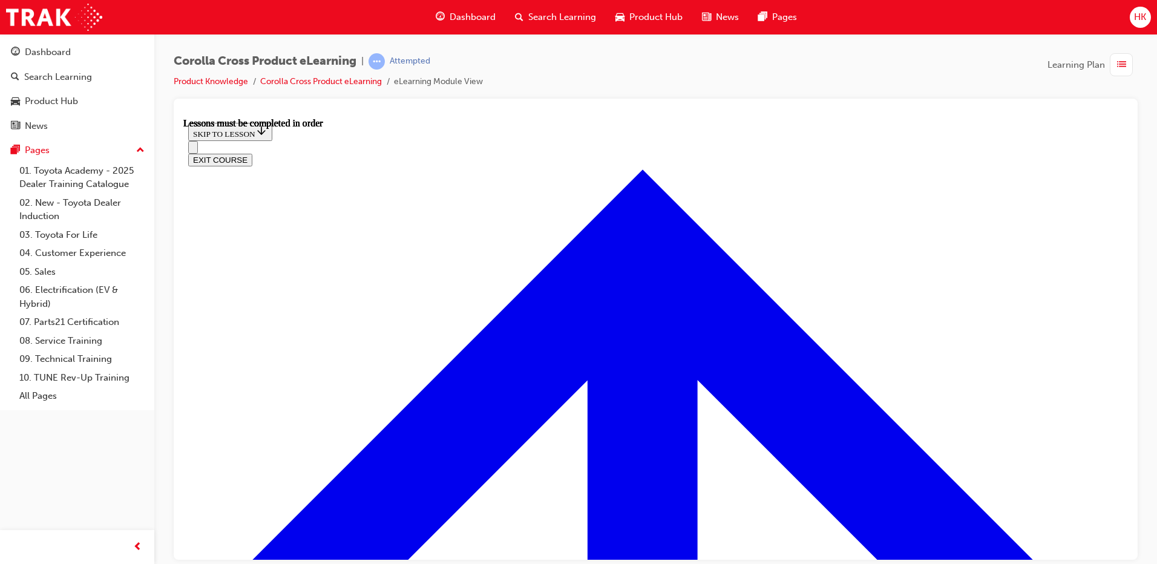
scroll to position [256, 0]
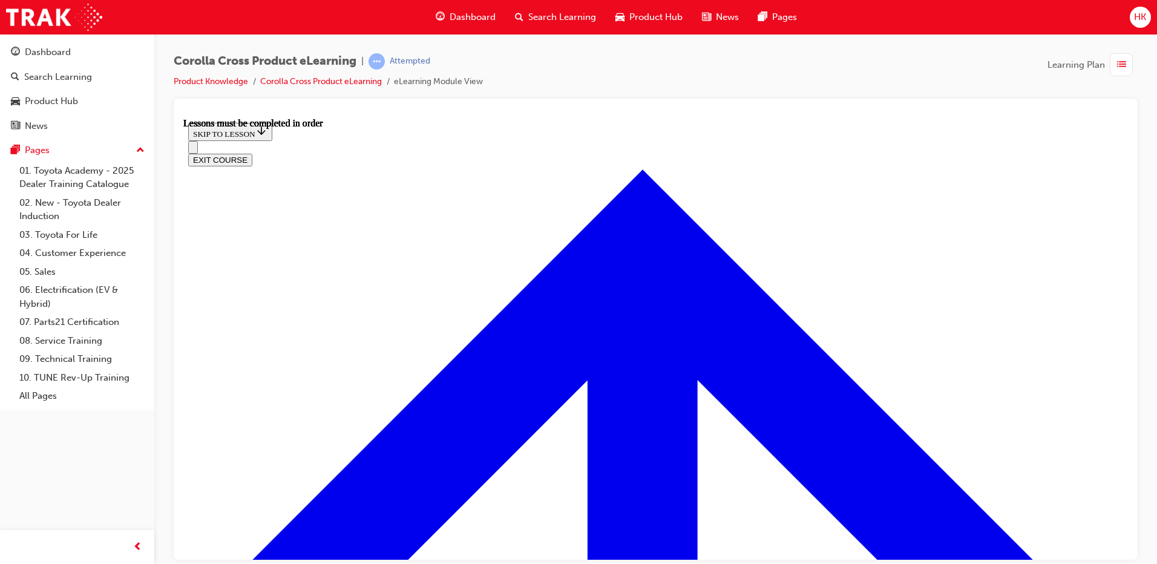
scroll to position [256, 0]
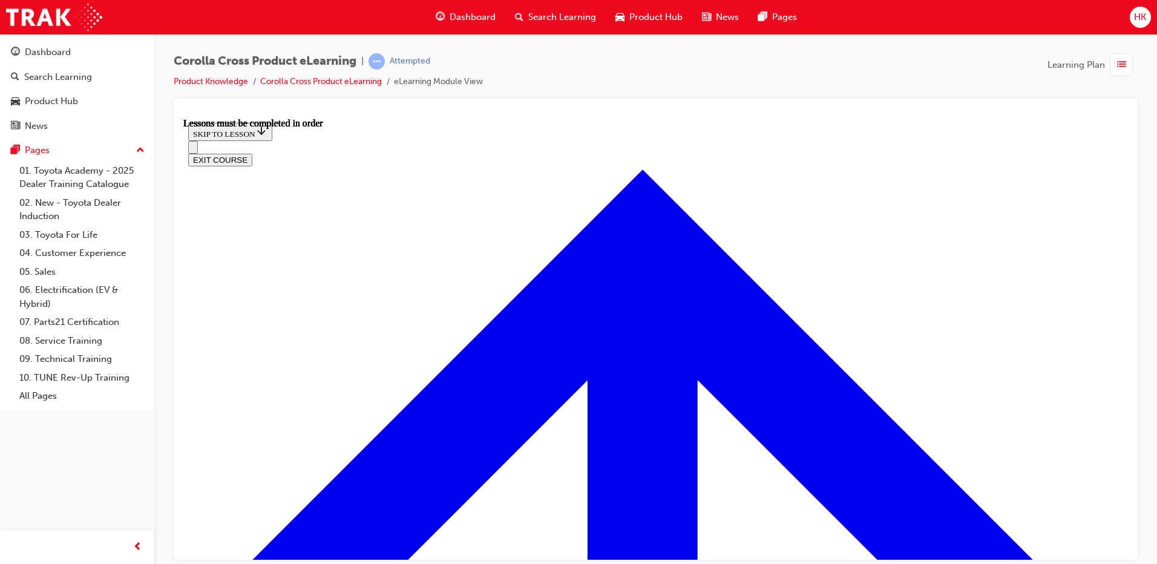
scroll to position [256, 0]
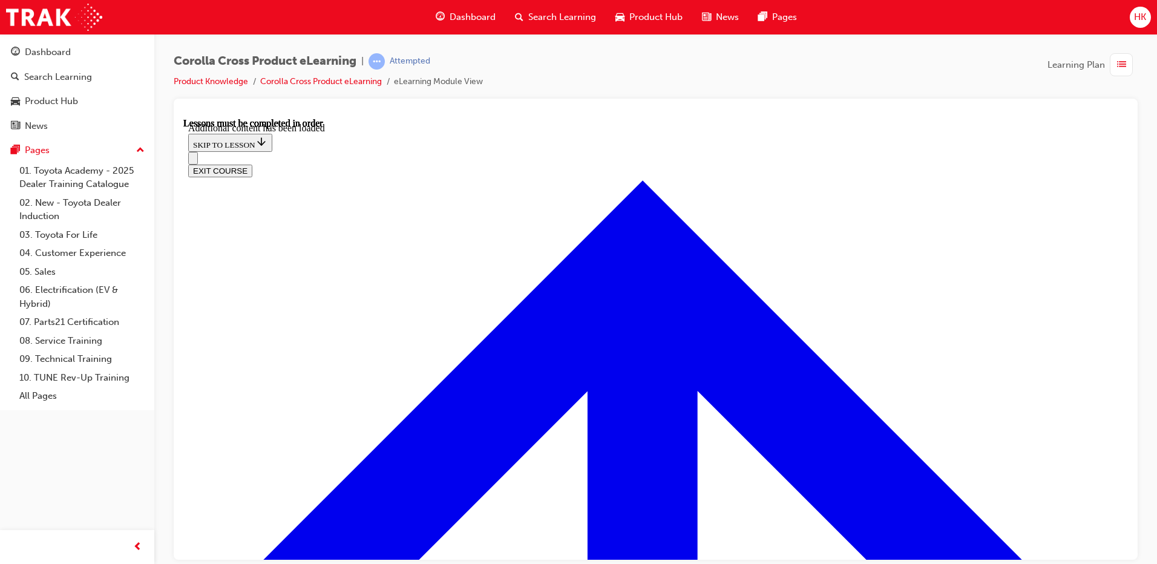
scroll to position [1480, 0]
radio input "true"
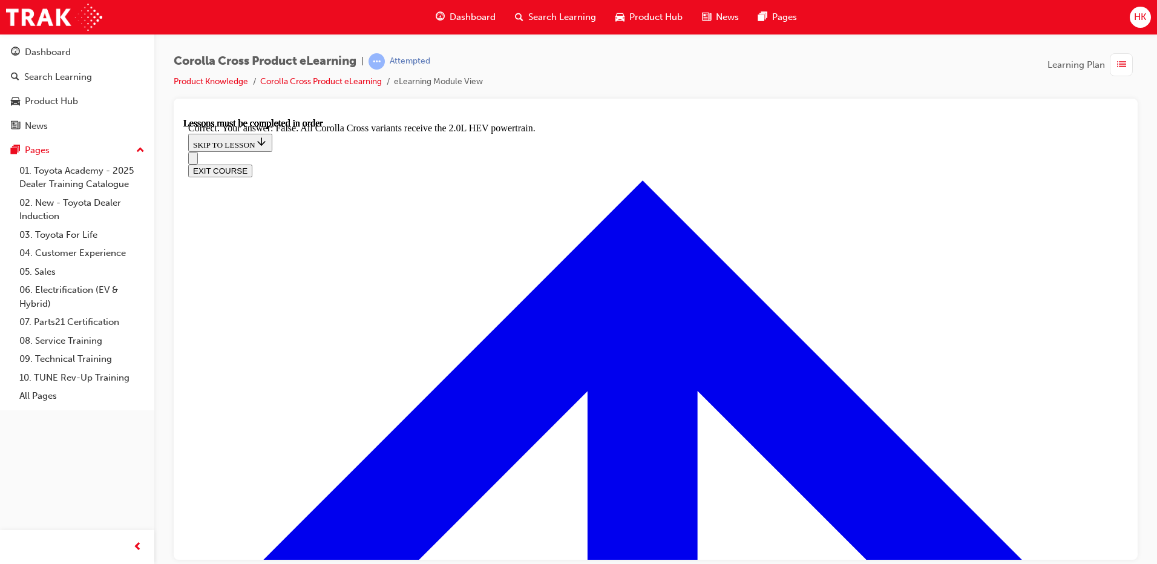
scroll to position [1685, 0]
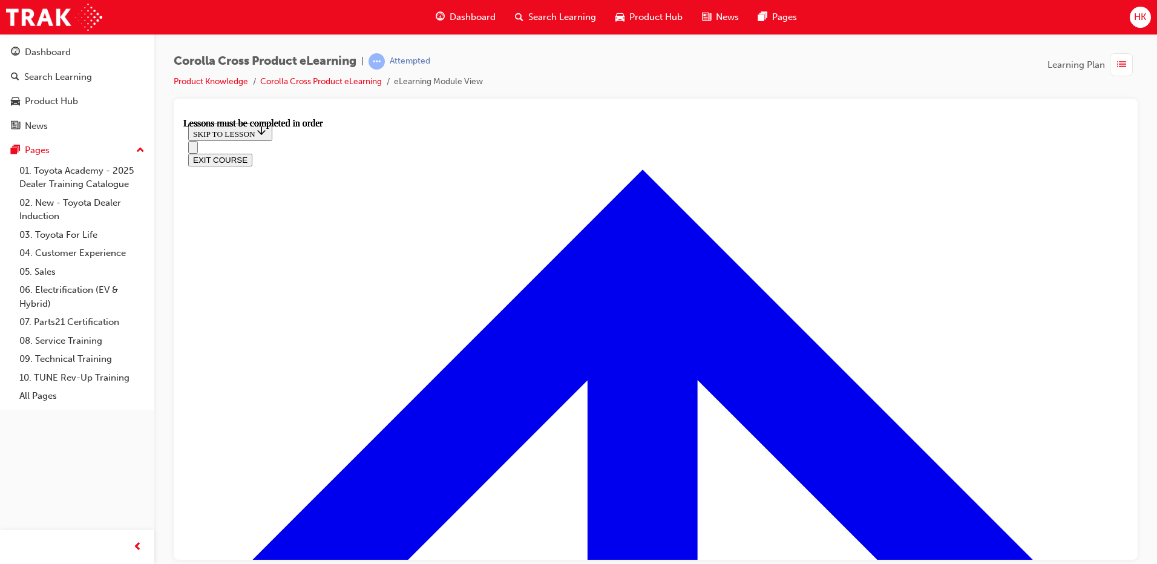
scroll to position [950, 0]
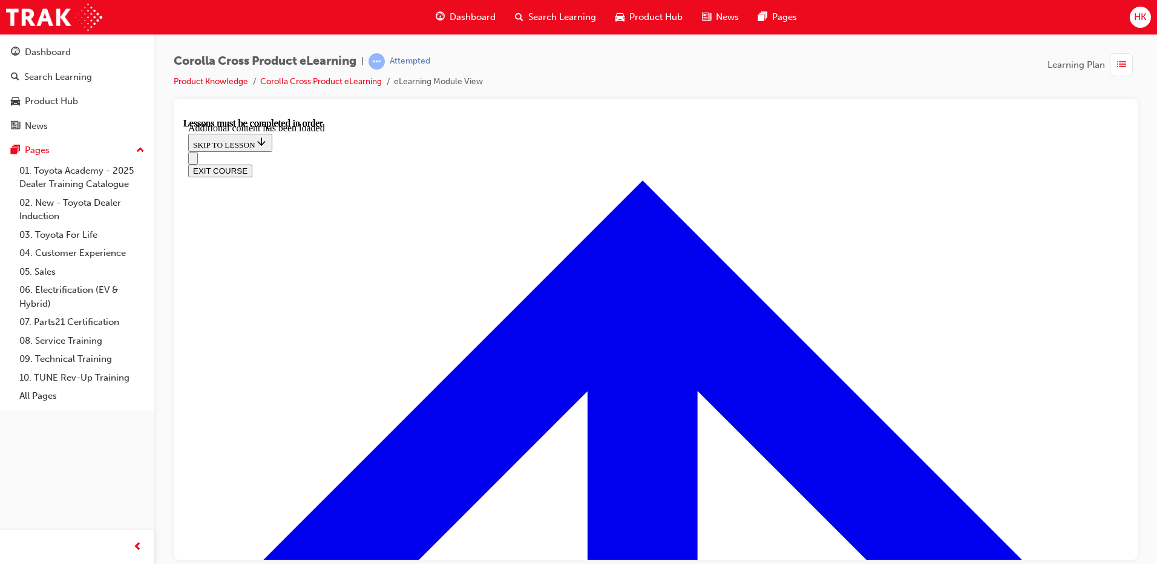
scroll to position [1509, 0]
radio input "true"
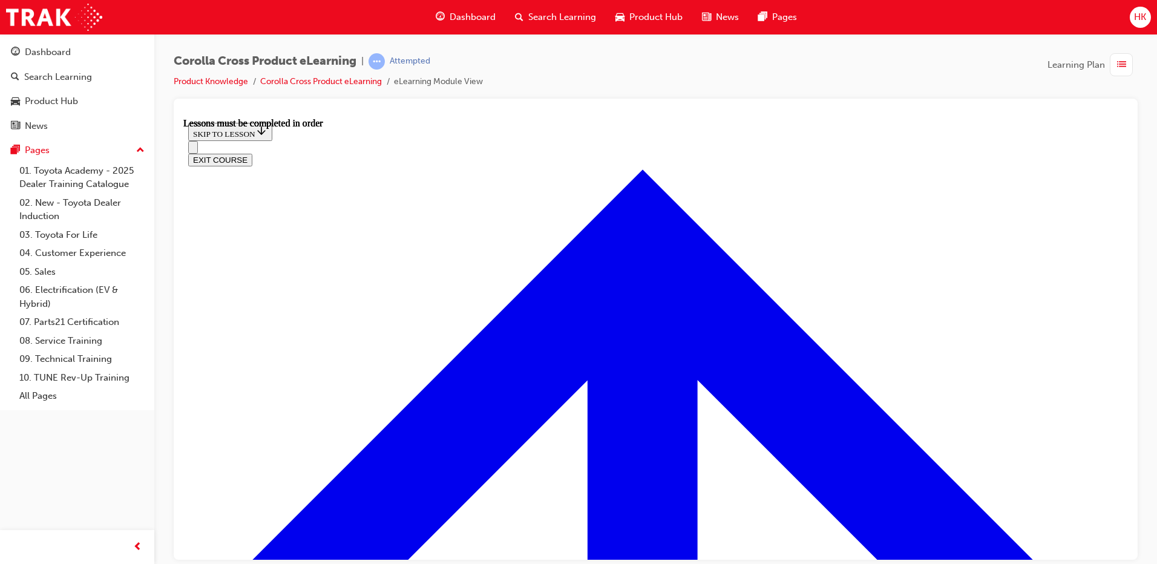
scroll to position [1071, 0]
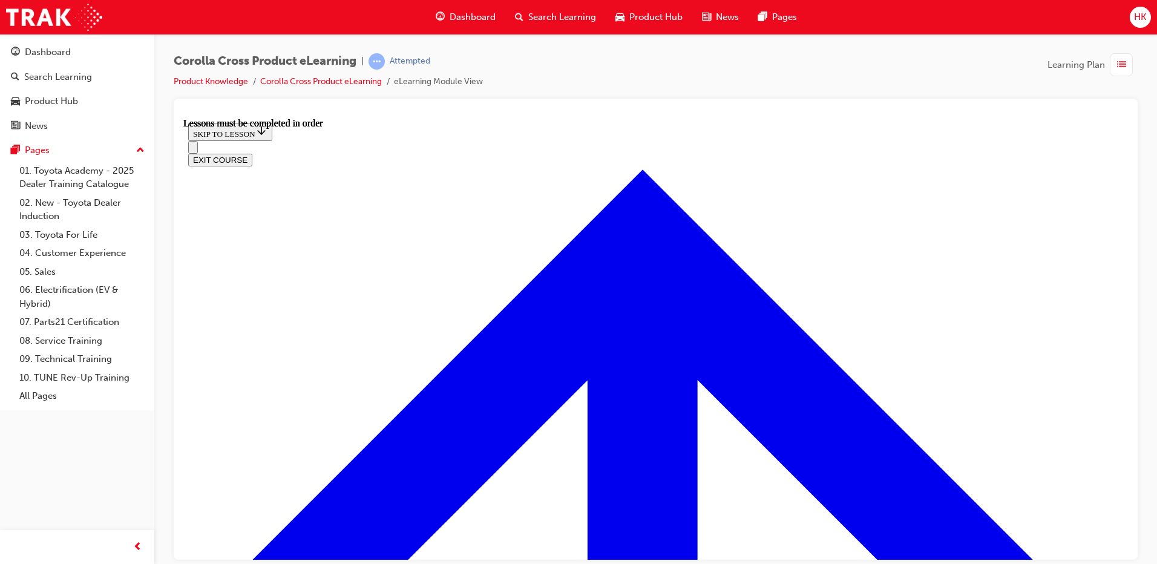
scroll to position [1193, 0]
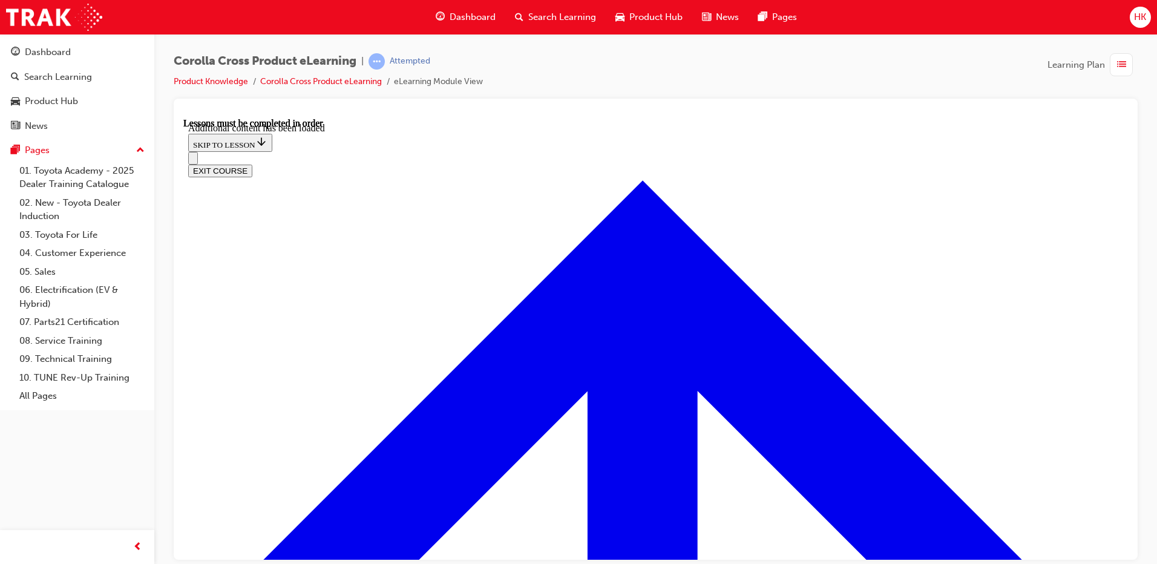
scroll to position [1869, 0]
radio input "true"
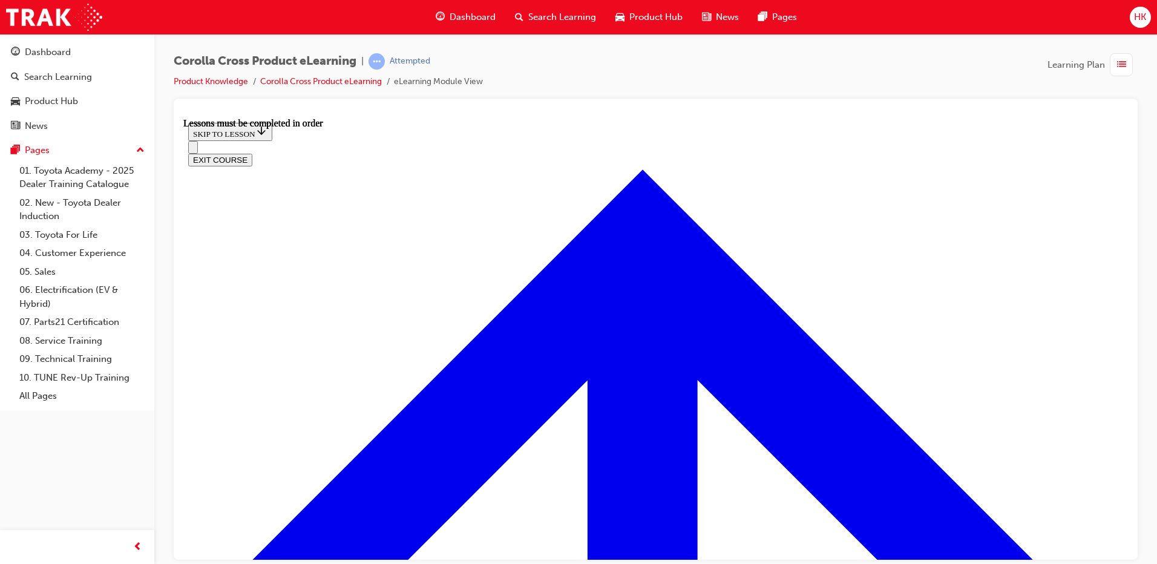
scroll to position [1011, 0]
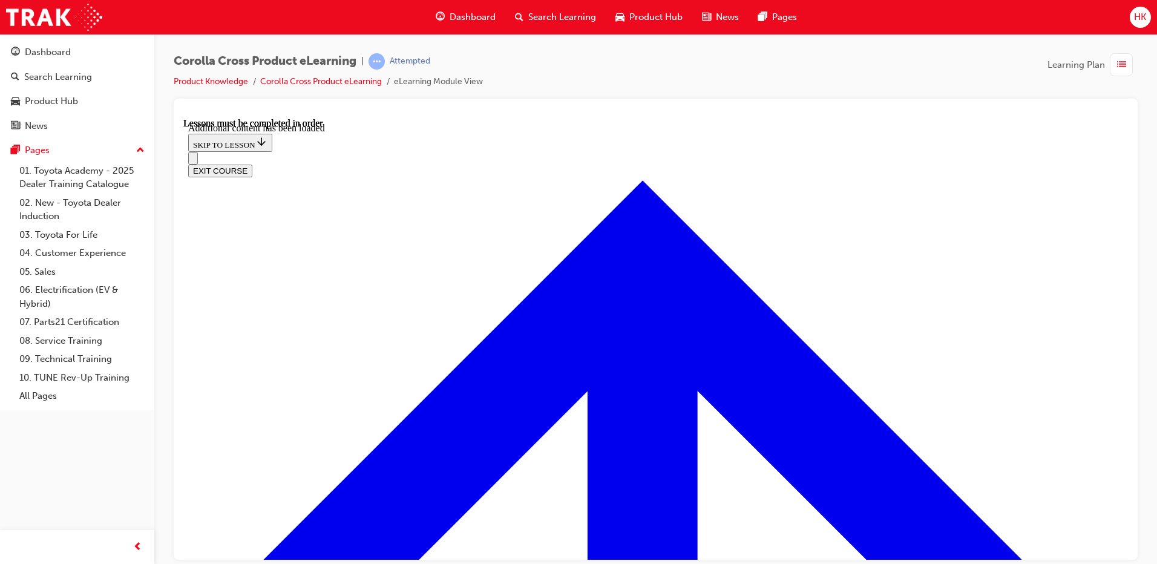
scroll to position [1740, 0]
radio input "true"
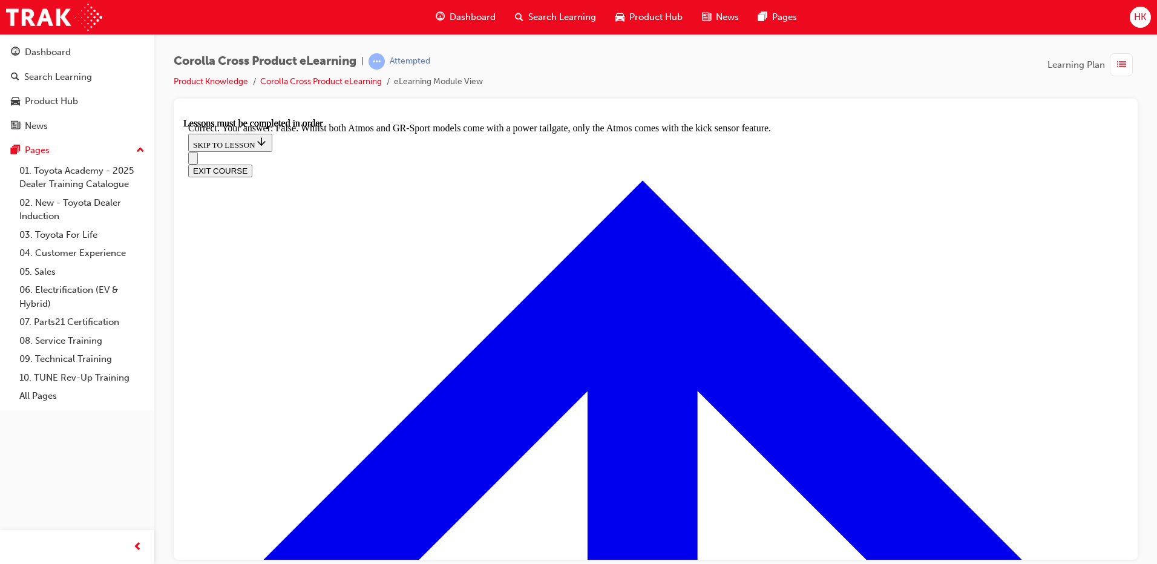
scroll to position [2003, 0]
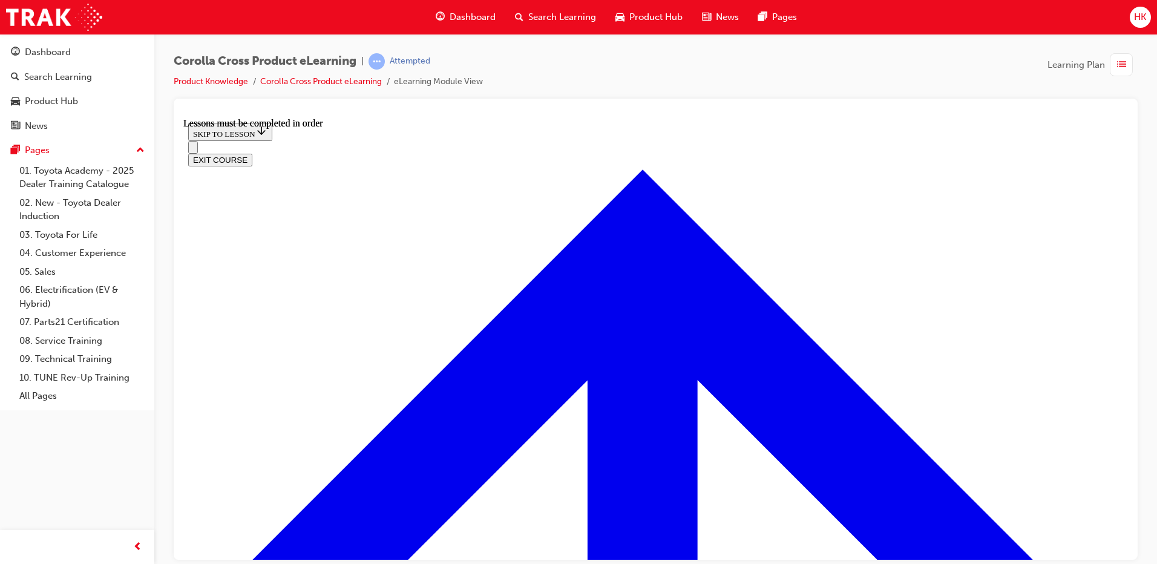
scroll to position [1211, 0]
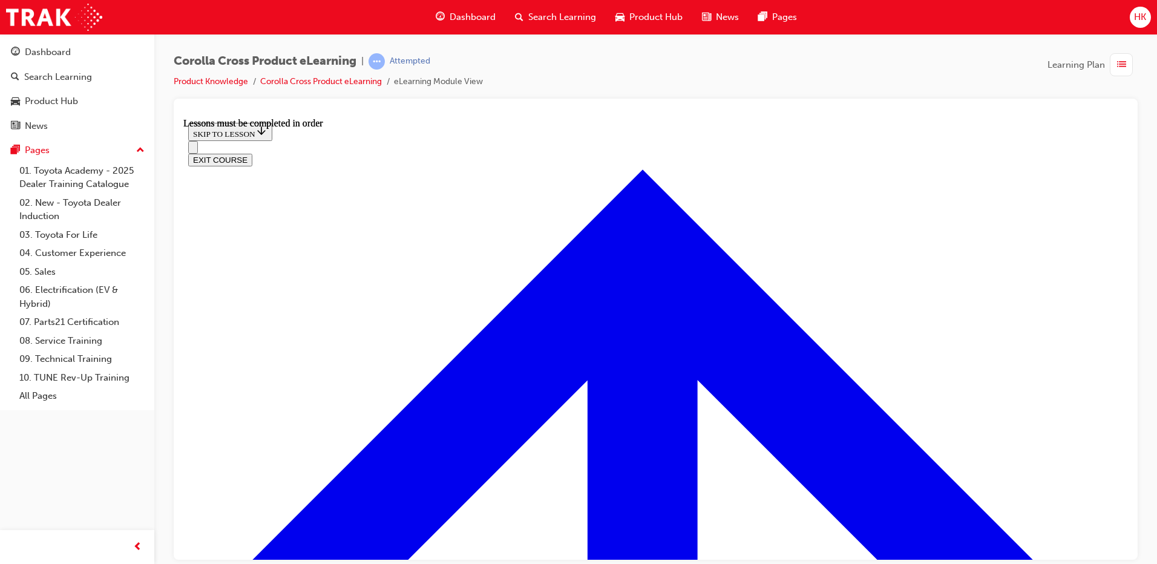
scroll to position [61, 0]
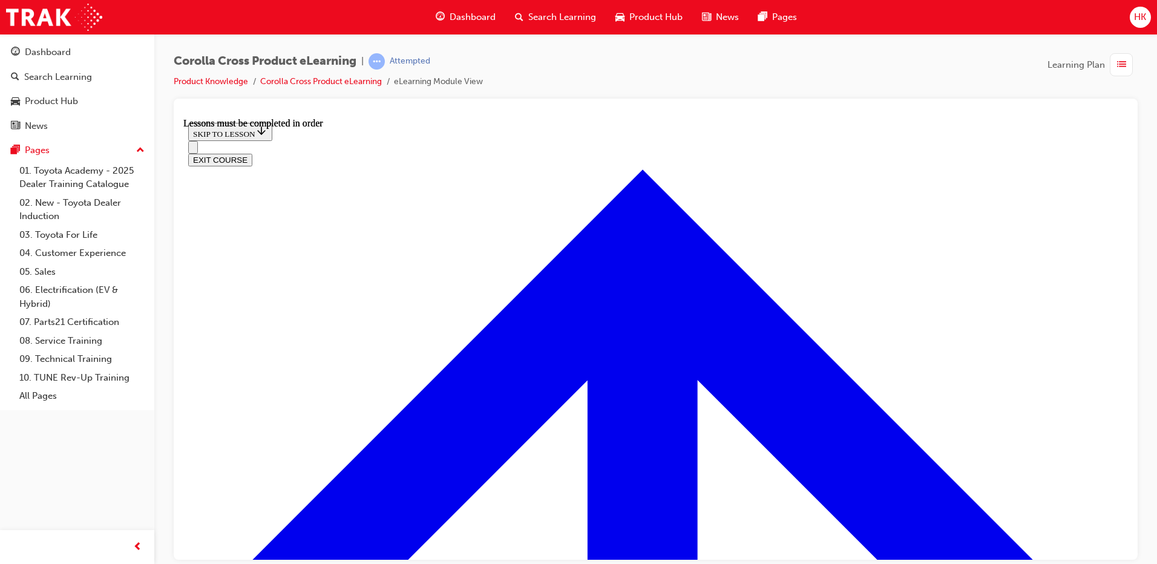
scroll to position [1450, 0]
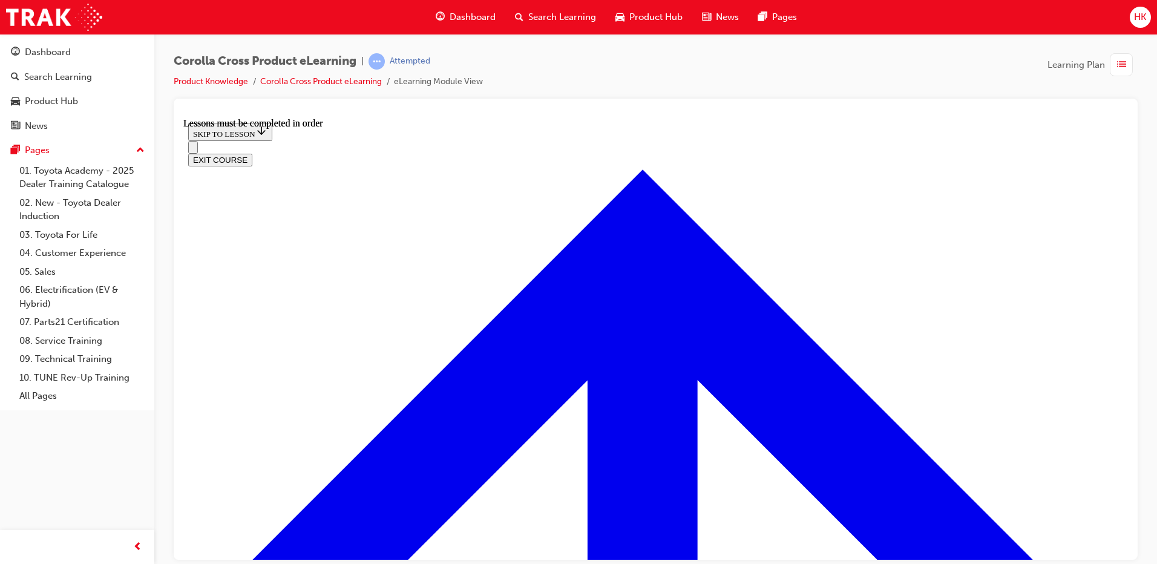
scroll to position [2177, 0]
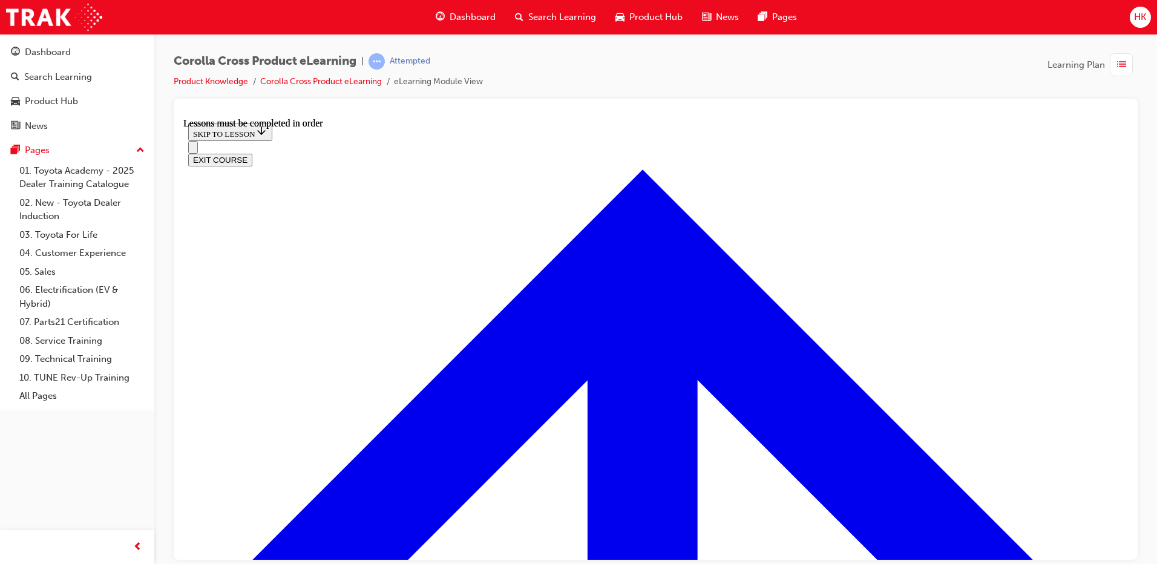
scroll to position [2349, 0]
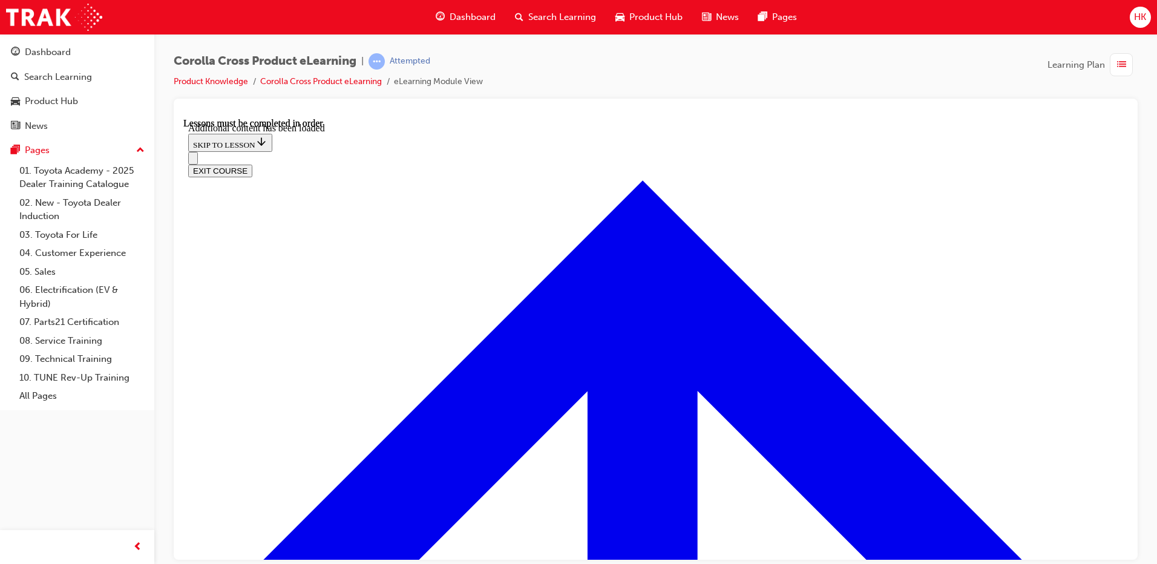
scroll to position [2965, 0]
checkbox input "true"
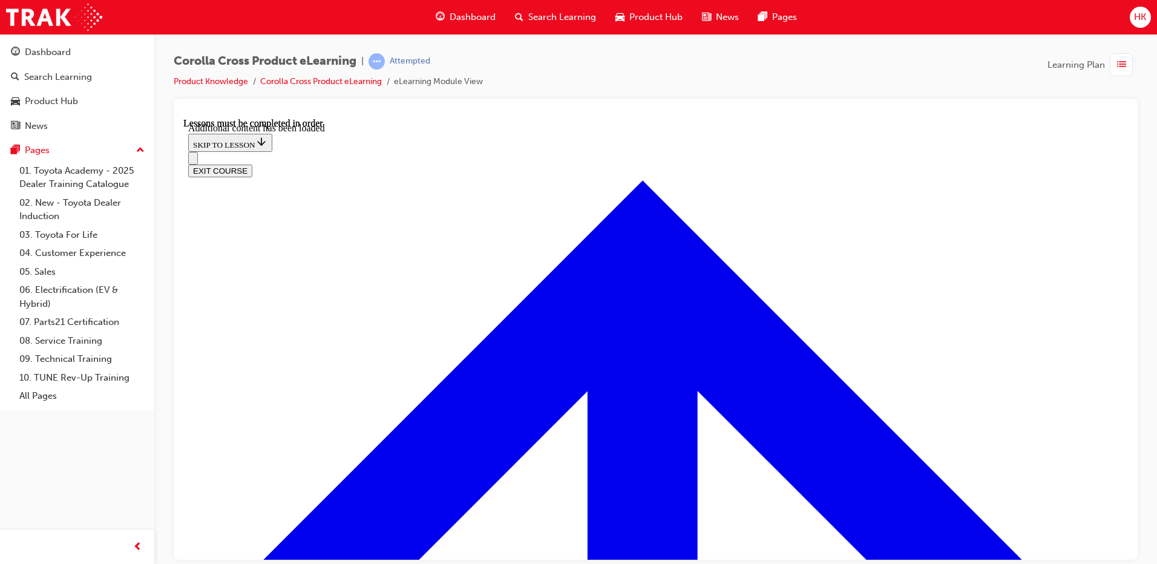
checkbox input "true"
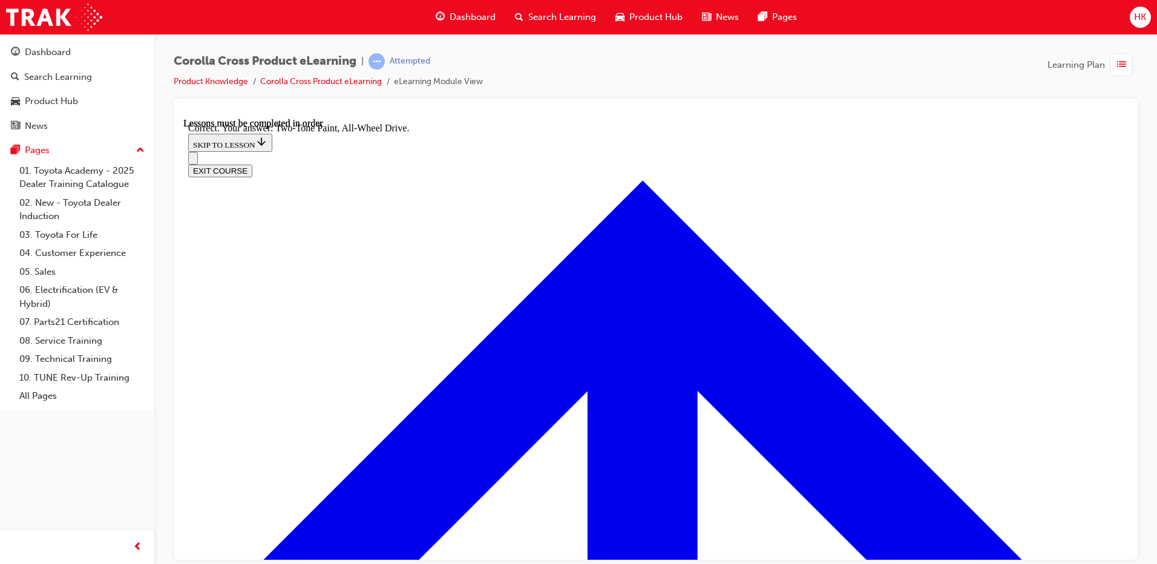
radio input "true"
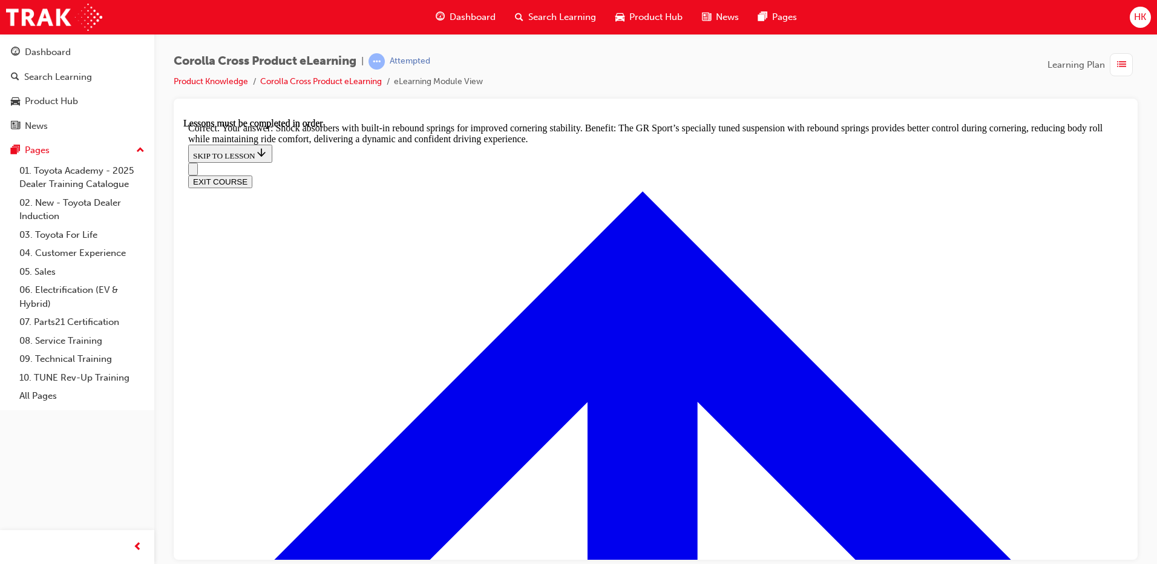
scroll to position [3848, 0]
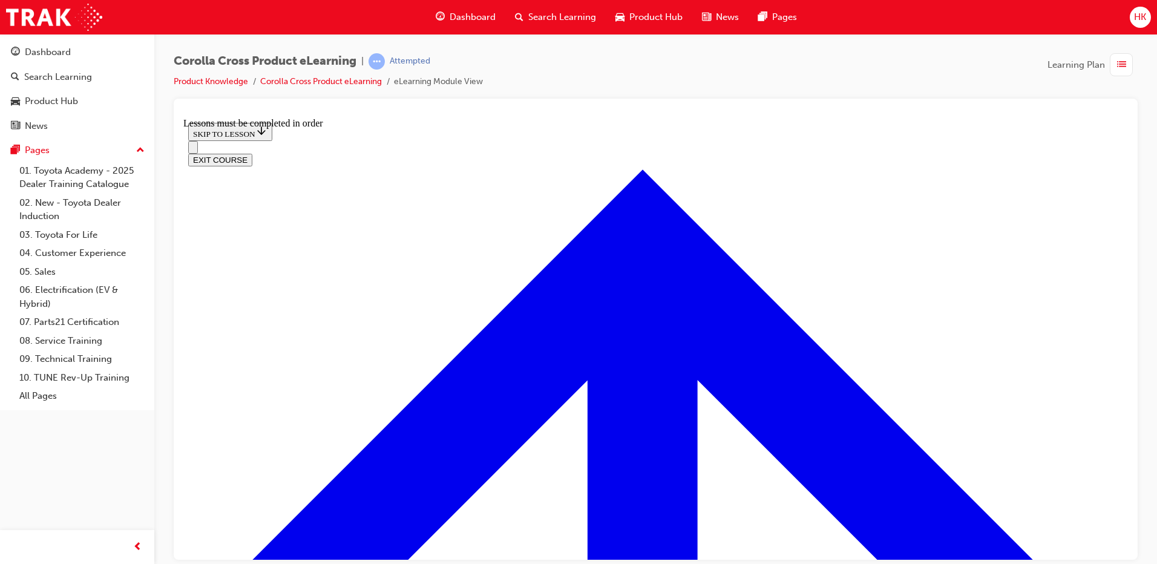
scroll to position [527, 0]
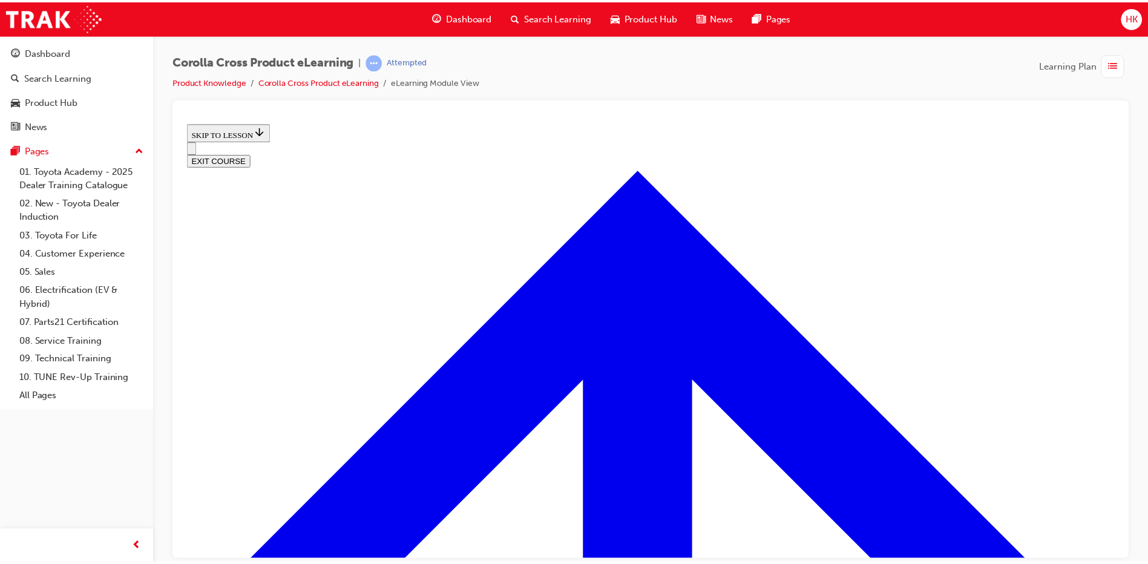
scroll to position [466, 0]
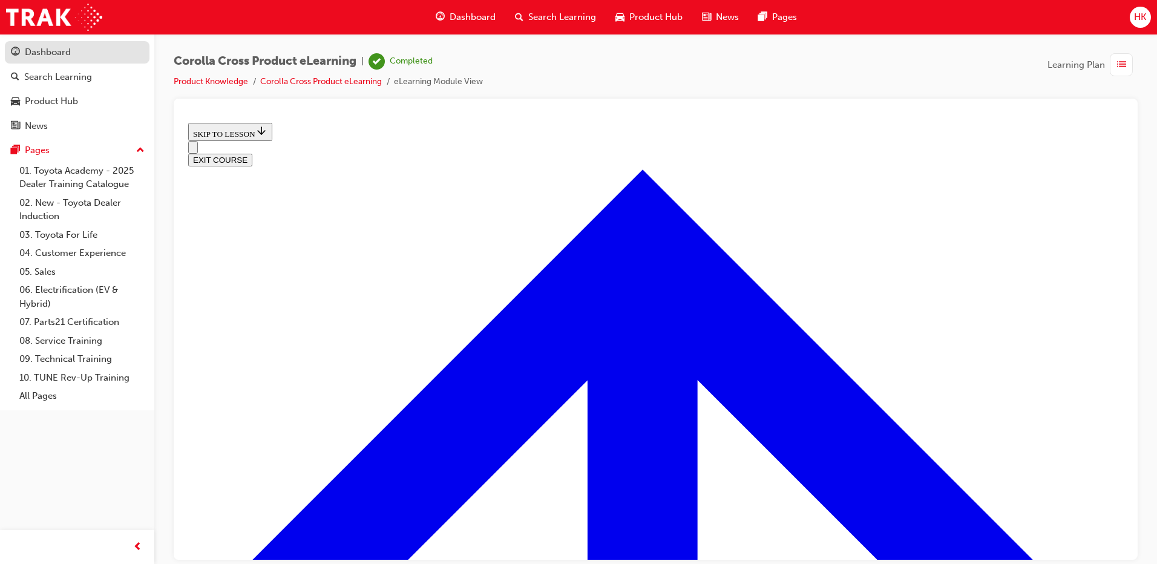
click at [41, 51] on div "Dashboard" at bounding box center [48, 52] width 46 height 14
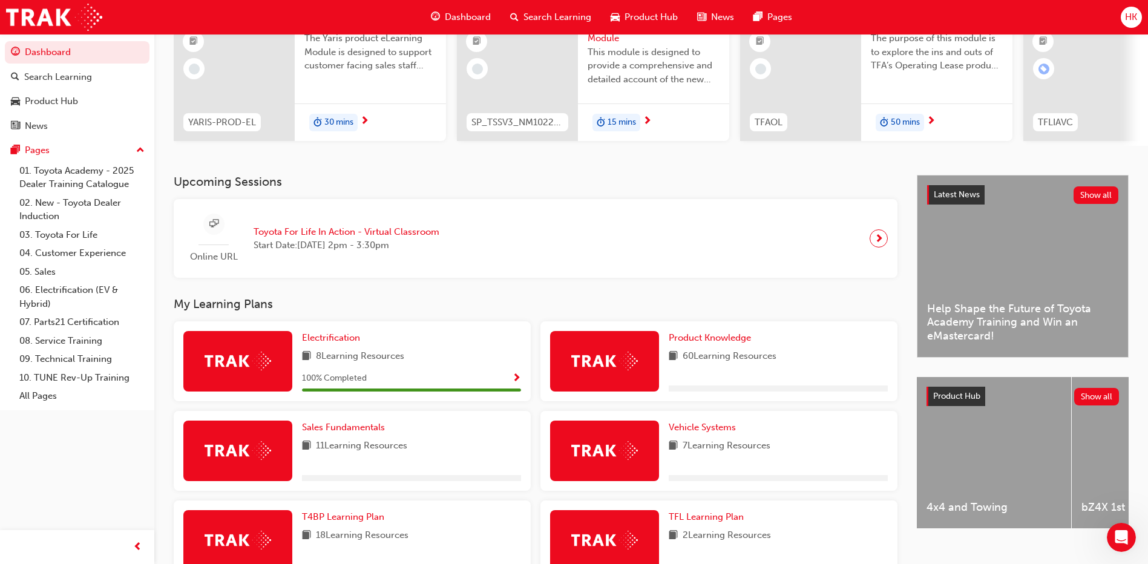
scroll to position [182, 0]
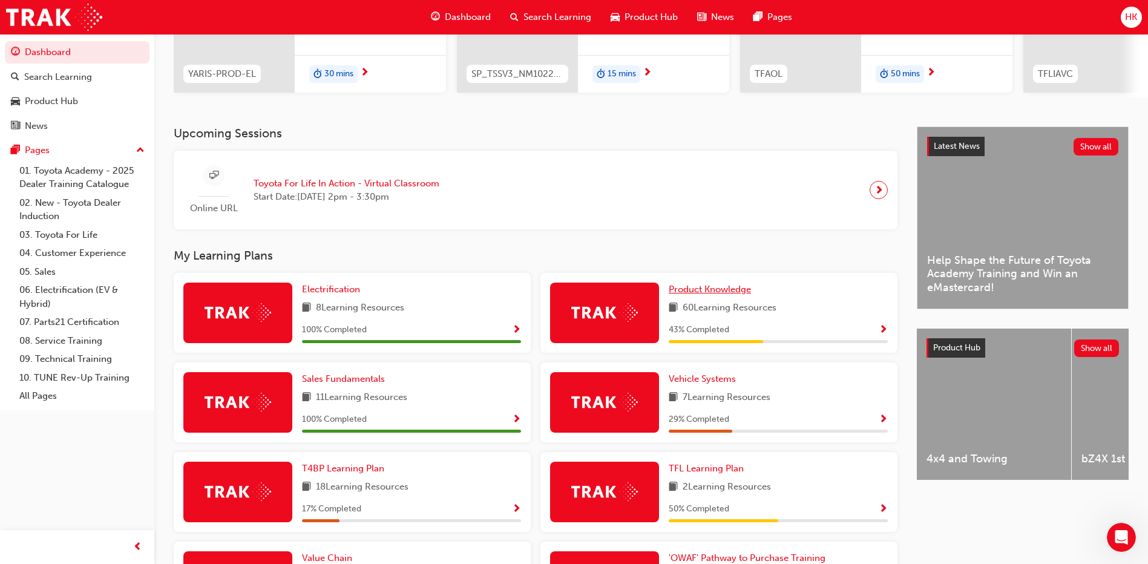
click at [717, 292] on span "Product Knowledge" at bounding box center [710, 289] width 82 height 11
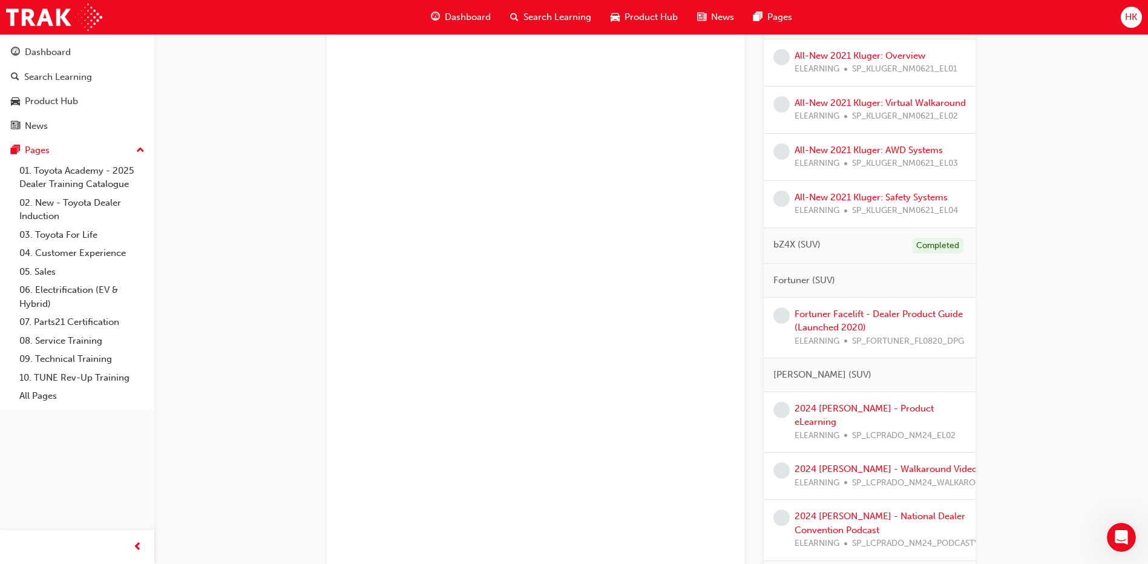
scroll to position [1211, 0]
